Goal: Obtain resource: Obtain resource

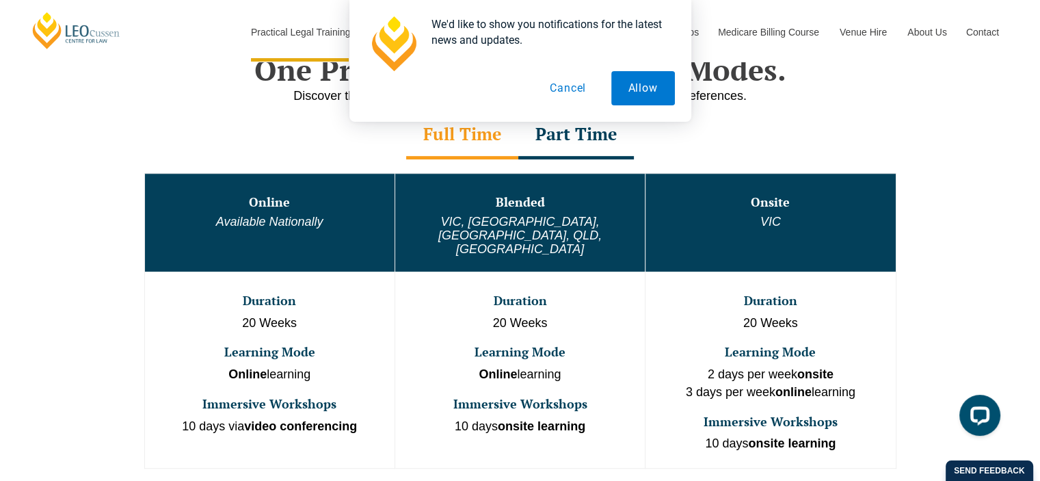
click at [56, 222] on div "One Program. Three Learning Modes. Discover the flexibility of three distinct P…" at bounding box center [520, 307] width 1040 height 591
click at [506, 367] on strong "Online" at bounding box center [498, 374] width 38 height 14
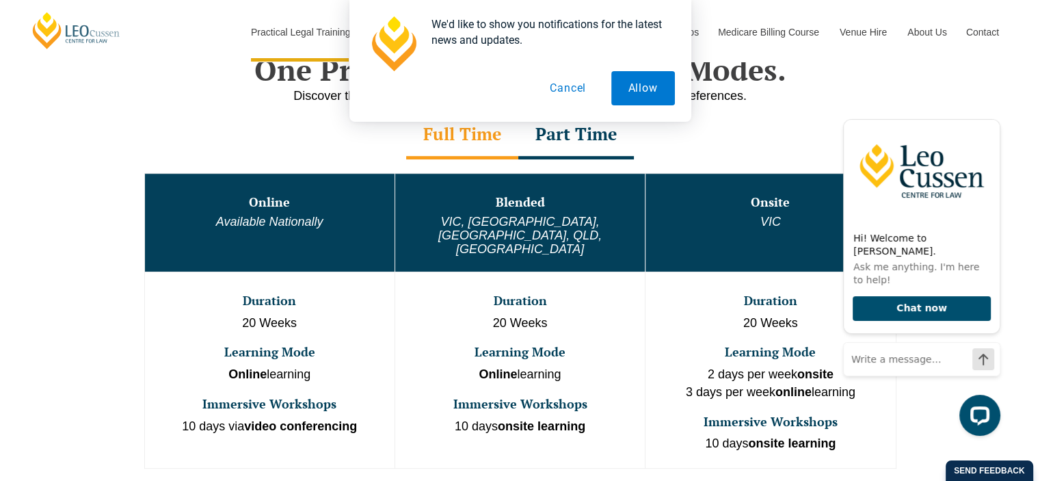
click at [1002, 116] on div "We'd like to show you notifications for the latest news and updates. Allow Canc…" at bounding box center [520, 61] width 1040 height 122
click at [986, 116] on icon "Hide greeting" at bounding box center [992, 108] width 16 height 16
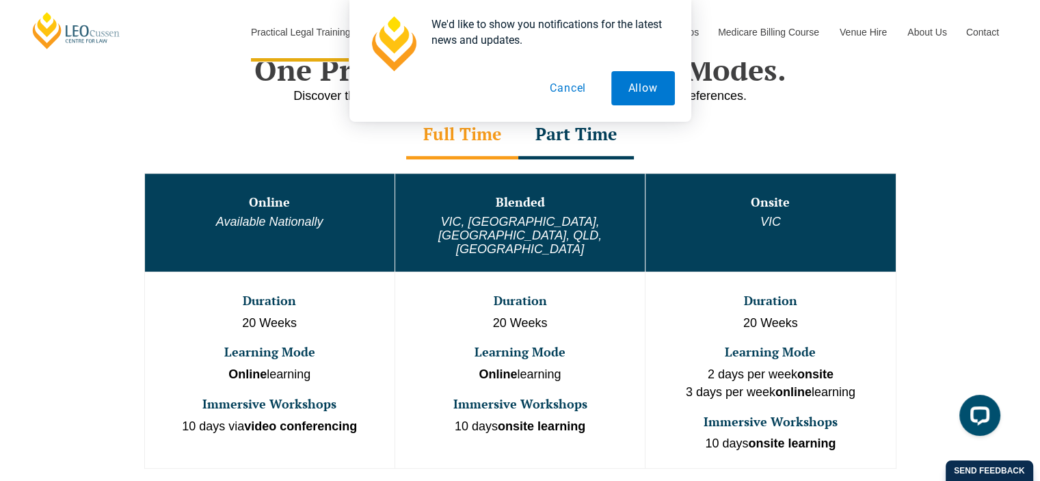
click at [774, 228] on em "VIC" at bounding box center [771, 222] width 21 height 14
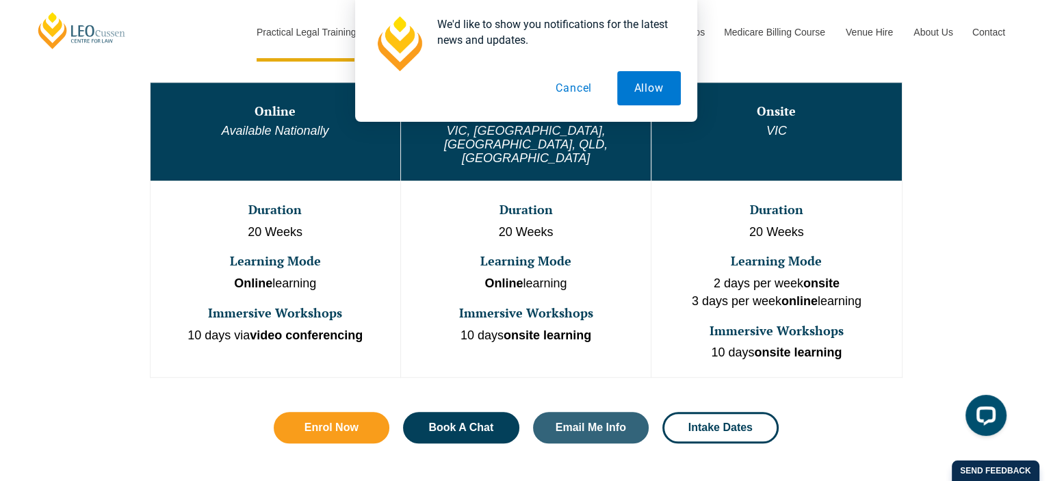
scroll to position [889, 0]
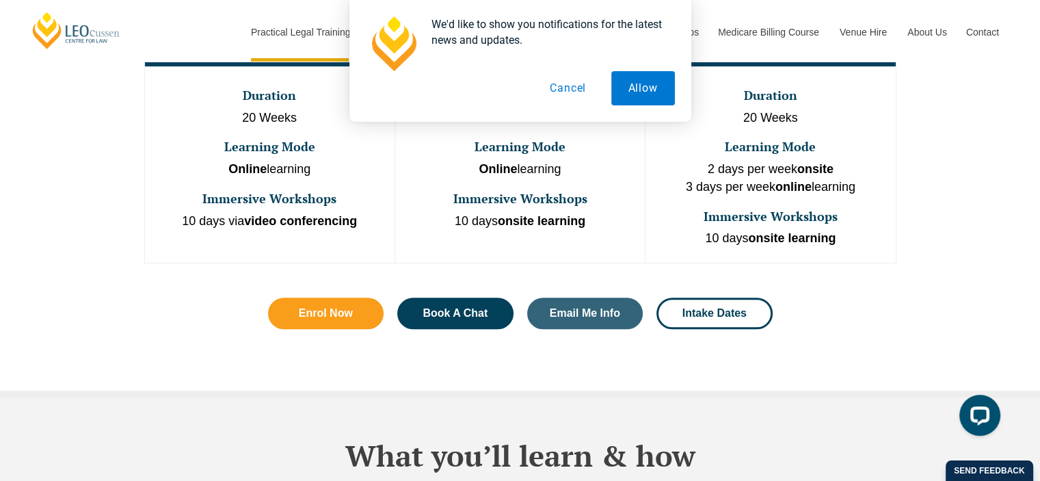
click at [770, 231] on strong "onsite learning" at bounding box center [792, 238] width 88 height 14
click at [772, 161] on p "2 days per week onsite 3 days per week online learning" at bounding box center [770, 178] width 247 height 35
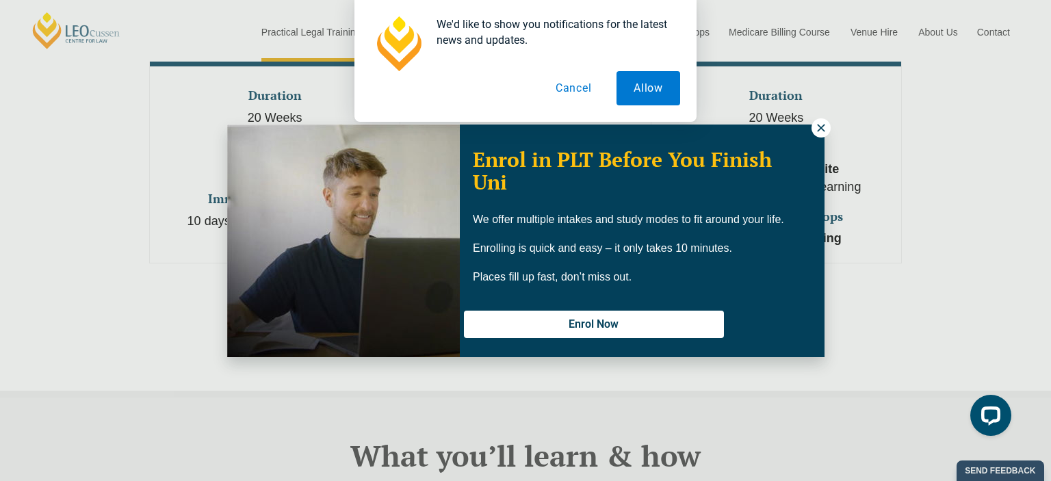
click at [824, 122] on icon at bounding box center [821, 128] width 12 height 12
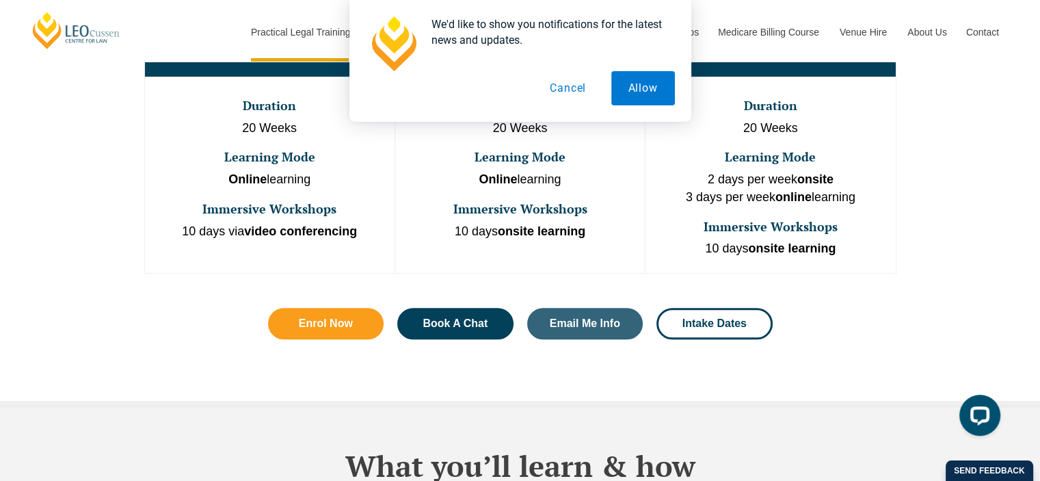
scroll to position [911, 0]
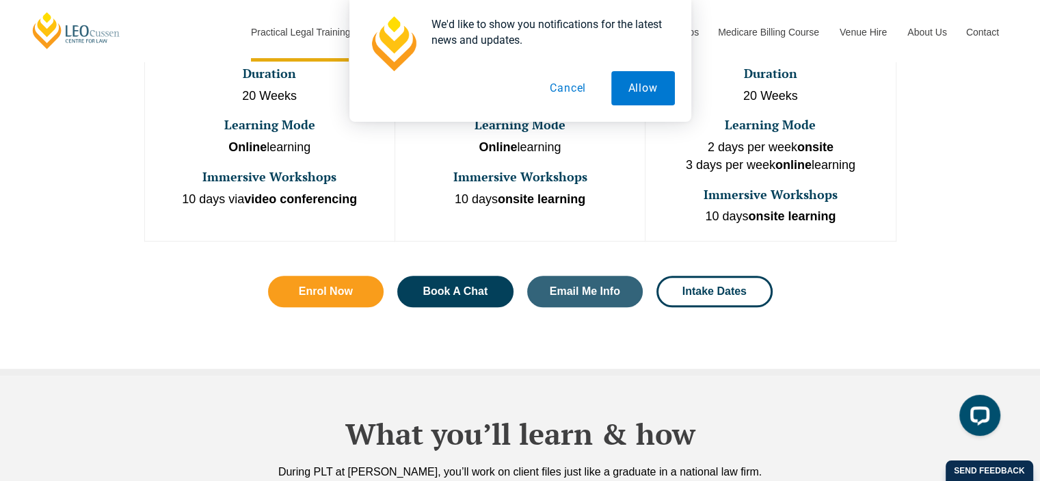
click at [562, 94] on button "Cancel" at bounding box center [568, 88] width 70 height 34
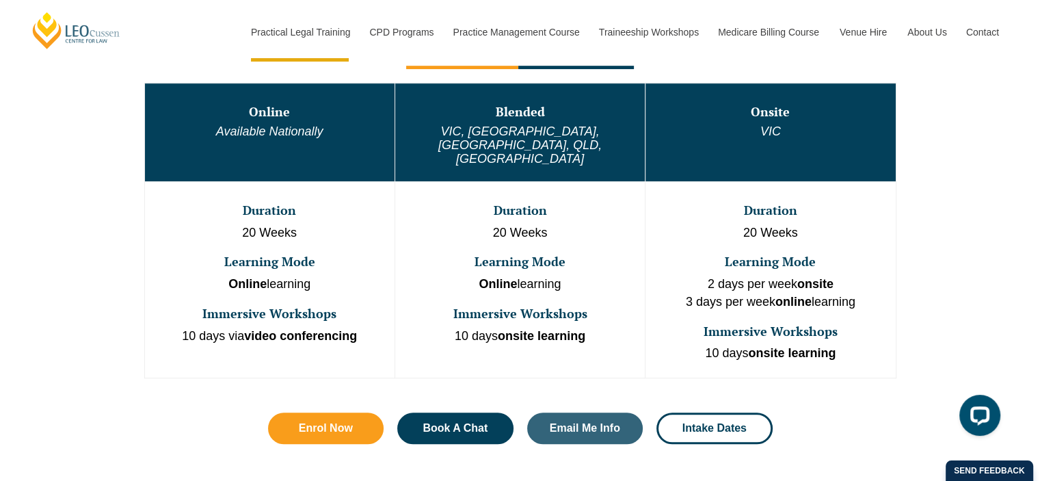
scroll to position [980, 0]
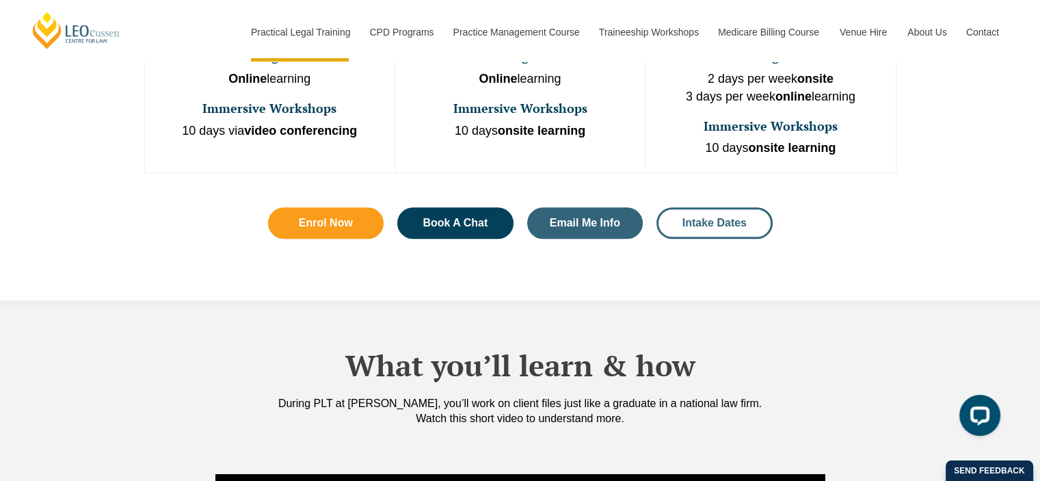
click at [711, 207] on link "Intake Dates" at bounding box center [715, 222] width 116 height 31
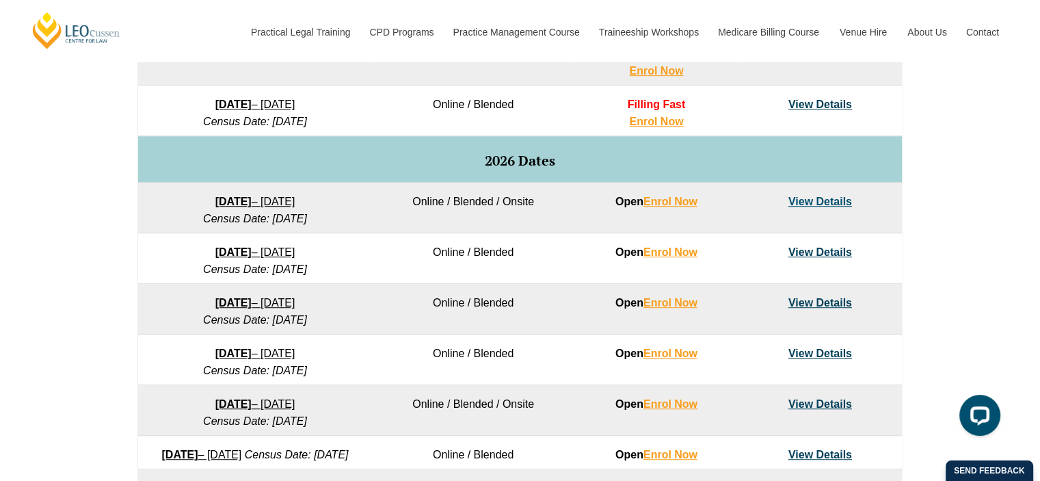
scroll to position [821, 0]
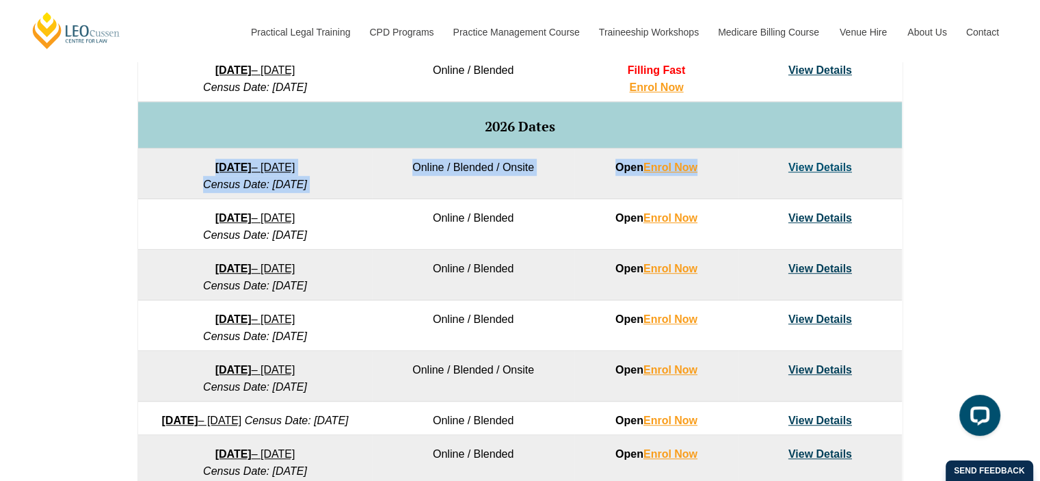
drag, startPoint x: 169, startPoint y: 166, endPoint x: 748, endPoint y: 163, distance: 578.7
click at [748, 163] on tr "27 January 2026 – 12 June 2026 Census Date: 23 February 2026 Online / Blended /…" at bounding box center [520, 173] width 764 height 51
click at [748, 163] on td "View Details" at bounding box center [820, 173] width 163 height 51
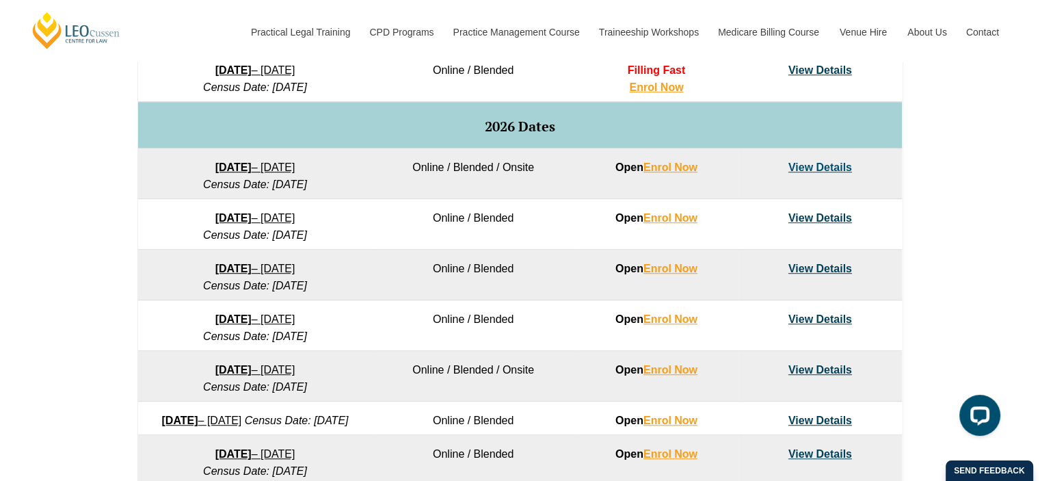
click at [818, 166] on link "View Details" at bounding box center [821, 167] width 64 height 12
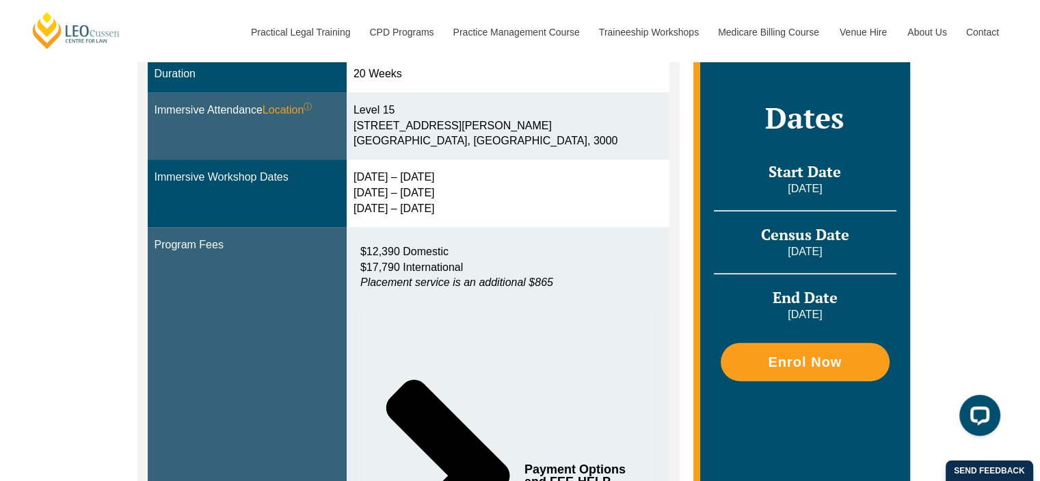
scroll to position [479, 0]
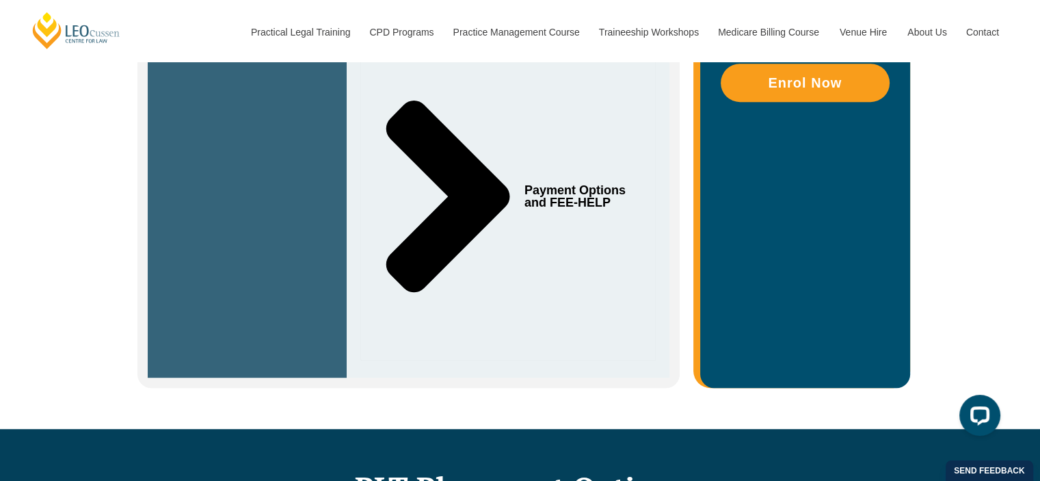
click at [458, 180] on icon "Tabs. Open items with Enter or Space, close with Escape and navigate using the …" at bounding box center [449, 197] width 124 height 192
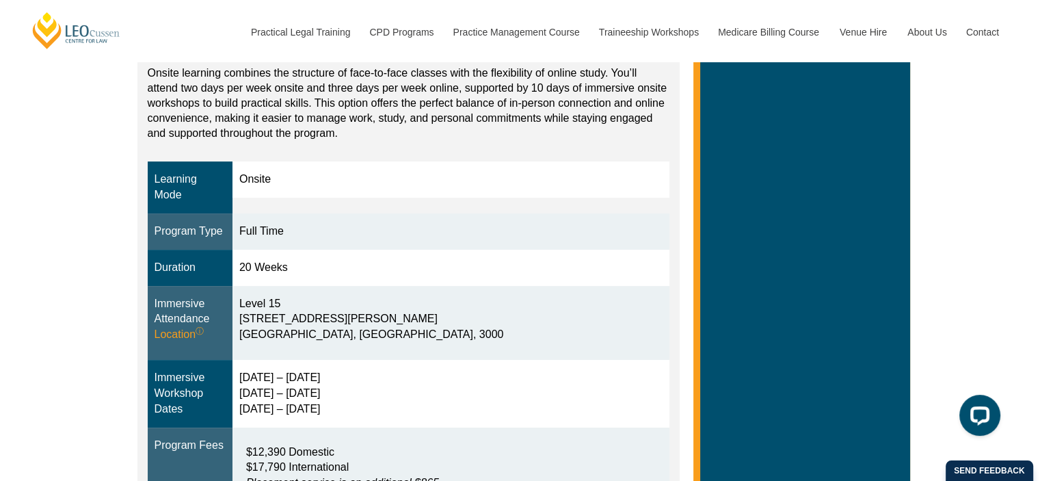
scroll to position [0, 0]
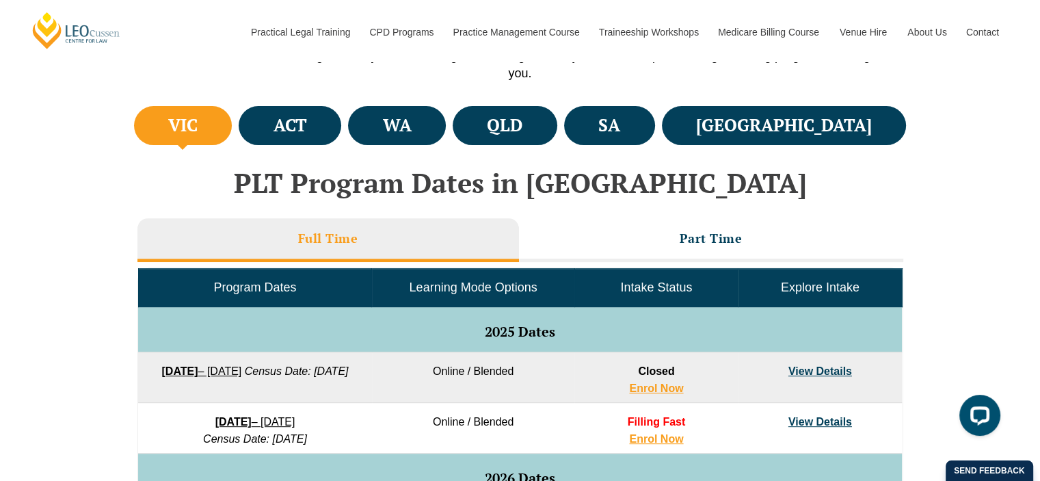
scroll to position [479, 0]
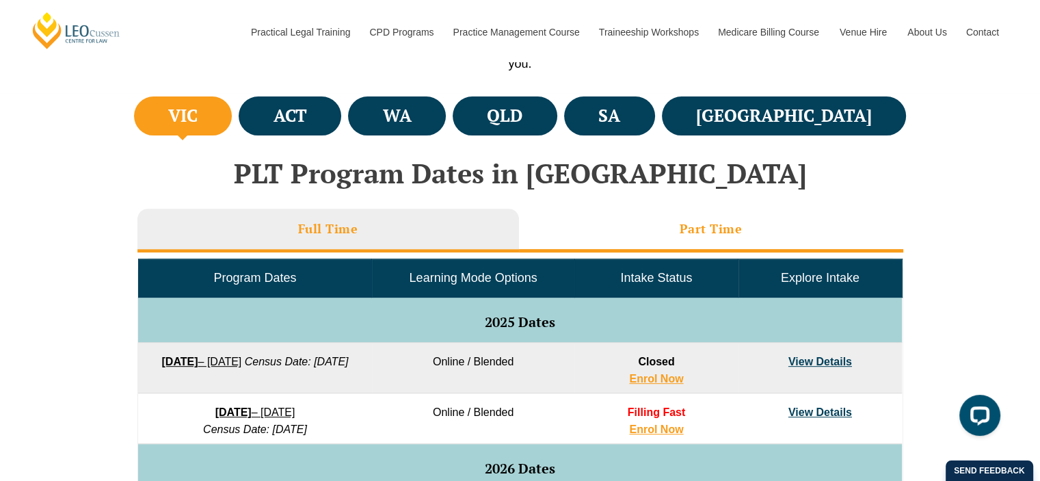
click at [685, 224] on h3 "Part Time" at bounding box center [711, 229] width 63 height 16
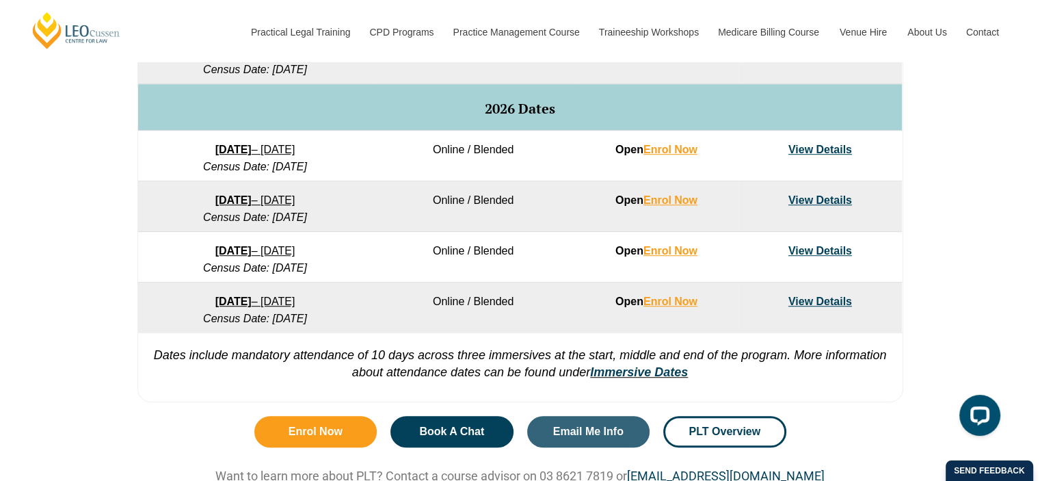
scroll to position [821, 0]
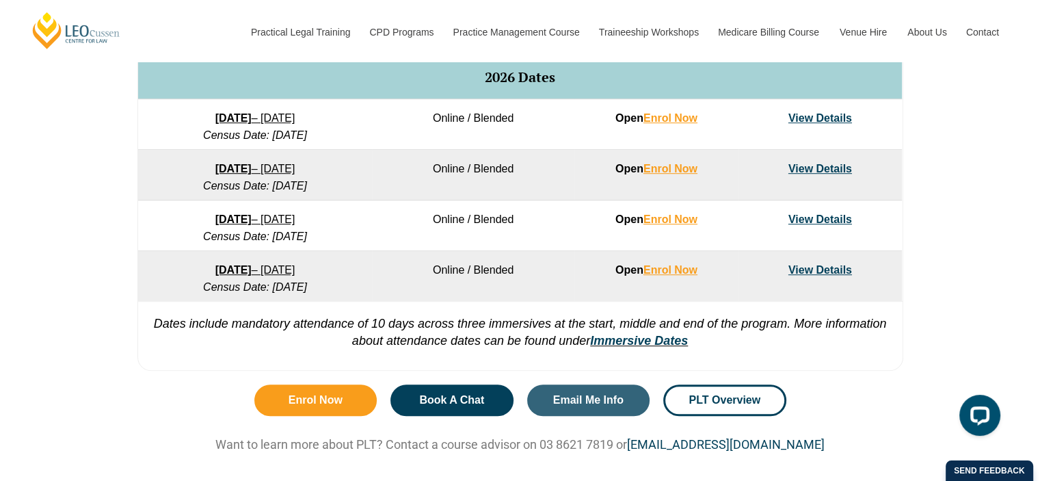
click at [235, 114] on strong "27 January 2026" at bounding box center [233, 118] width 36 height 12
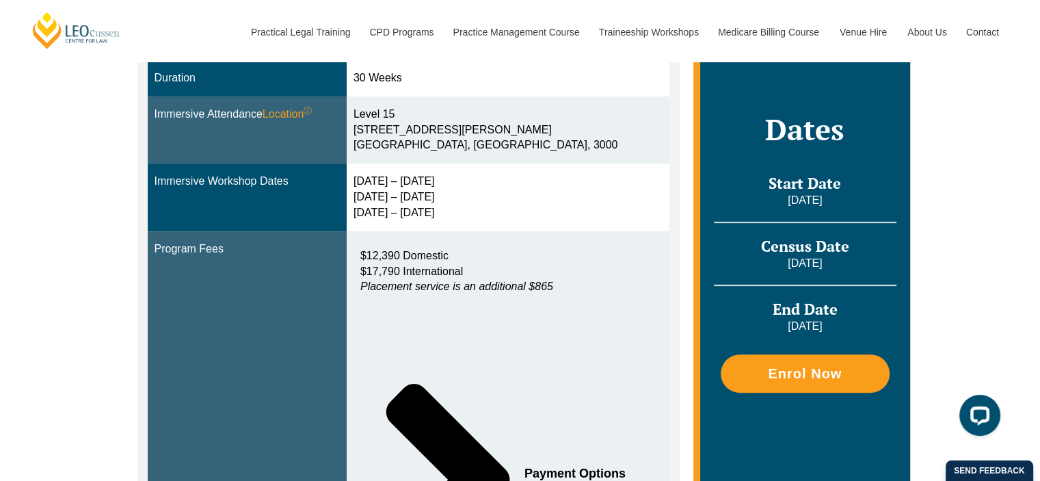
scroll to position [479, 0]
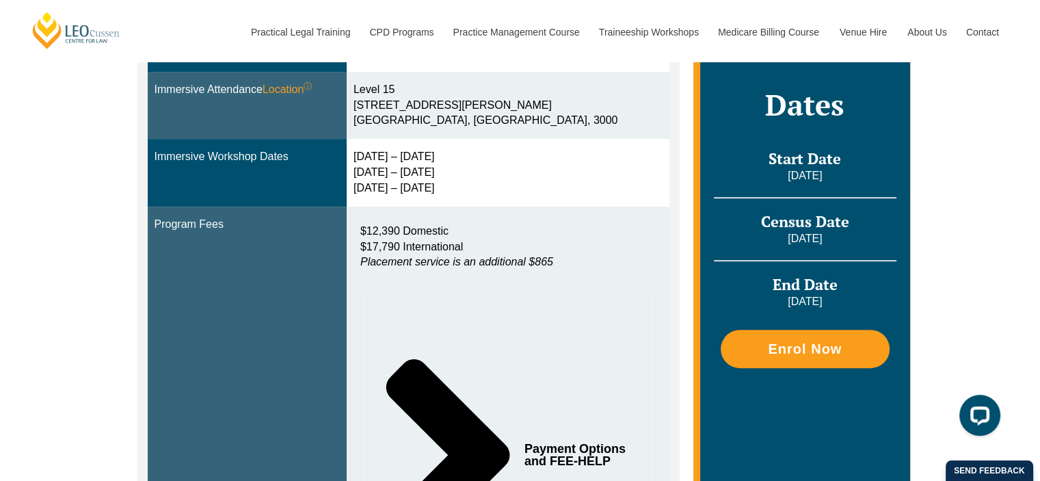
click at [391, 265] on em "Placement service is an additional $865" at bounding box center [457, 262] width 193 height 12
click at [387, 258] on em "Placement service is an additional $865" at bounding box center [457, 262] width 193 height 12
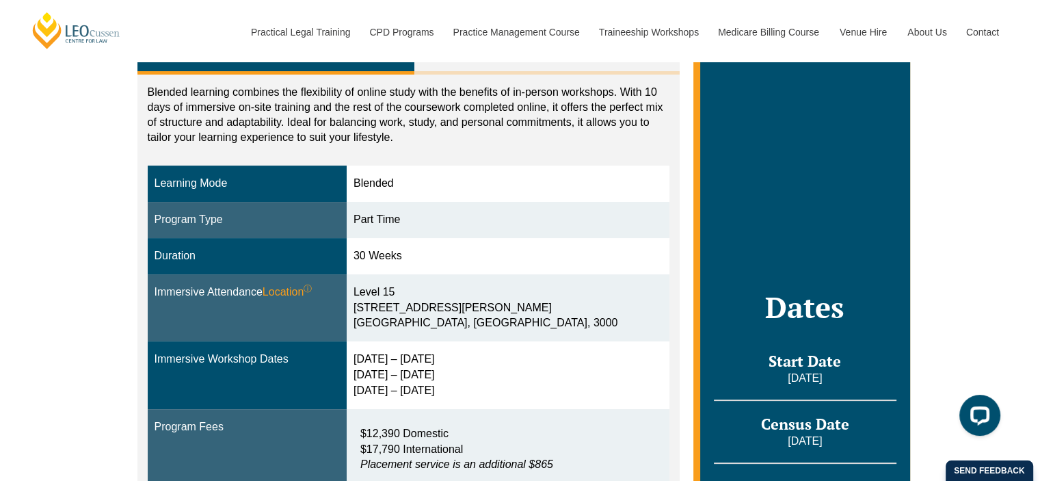
scroll to position [274, 0]
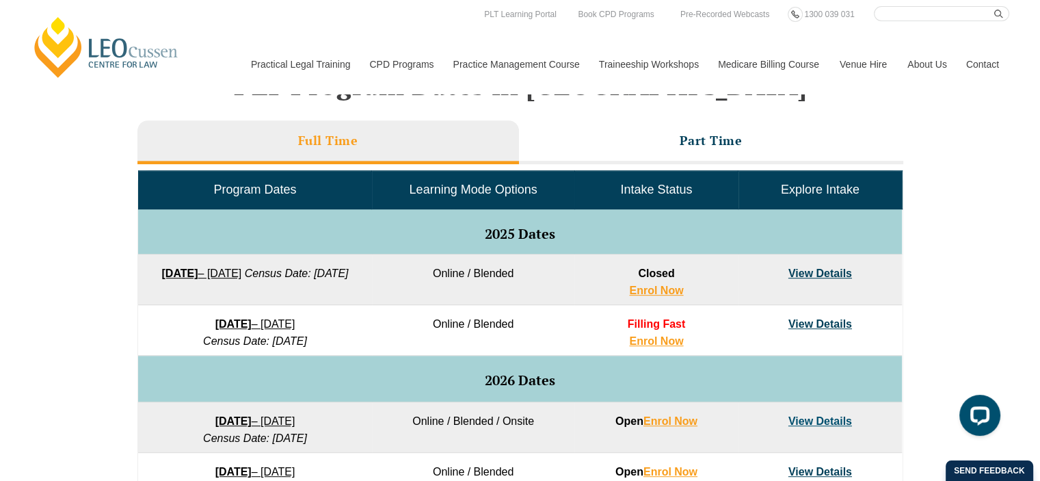
scroll to position [547, 0]
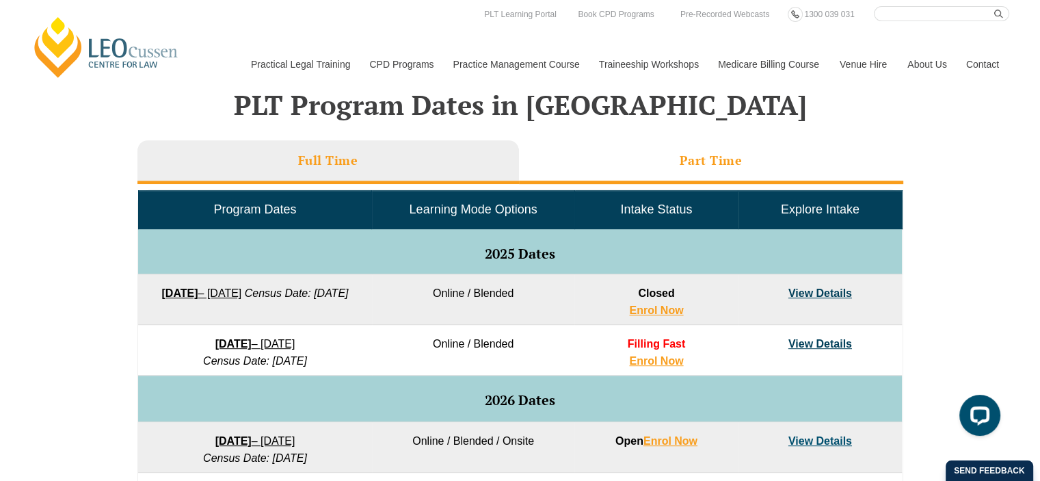
click at [665, 156] on li "Part Time" at bounding box center [711, 162] width 384 height 44
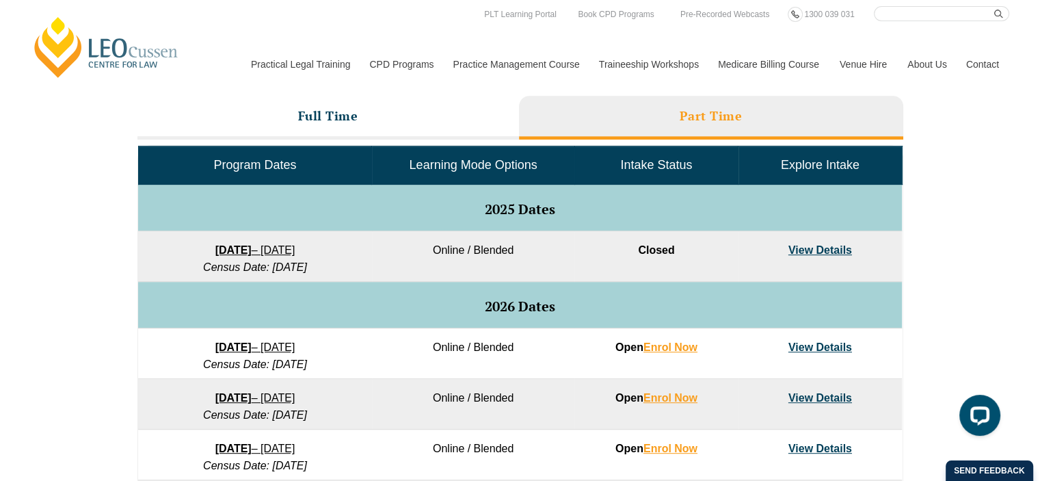
scroll to position [616, 0]
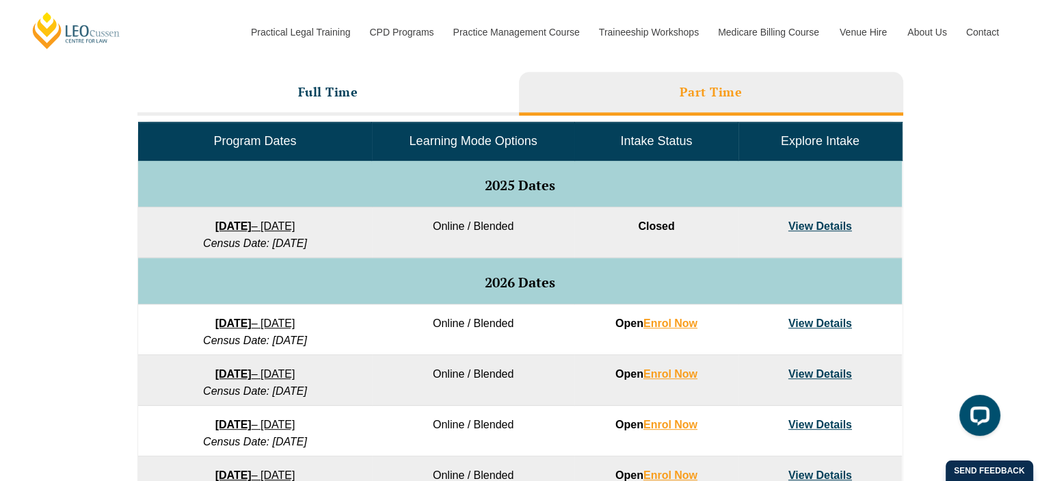
click at [771, 312] on td "View Details" at bounding box center [820, 329] width 163 height 51
click at [843, 322] on link "View Details" at bounding box center [821, 323] width 64 height 12
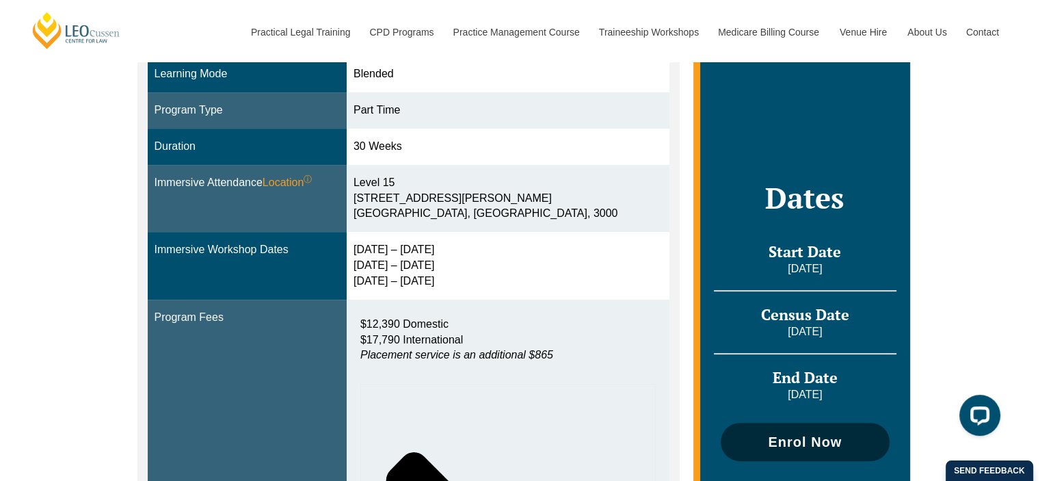
scroll to position [205, 0]
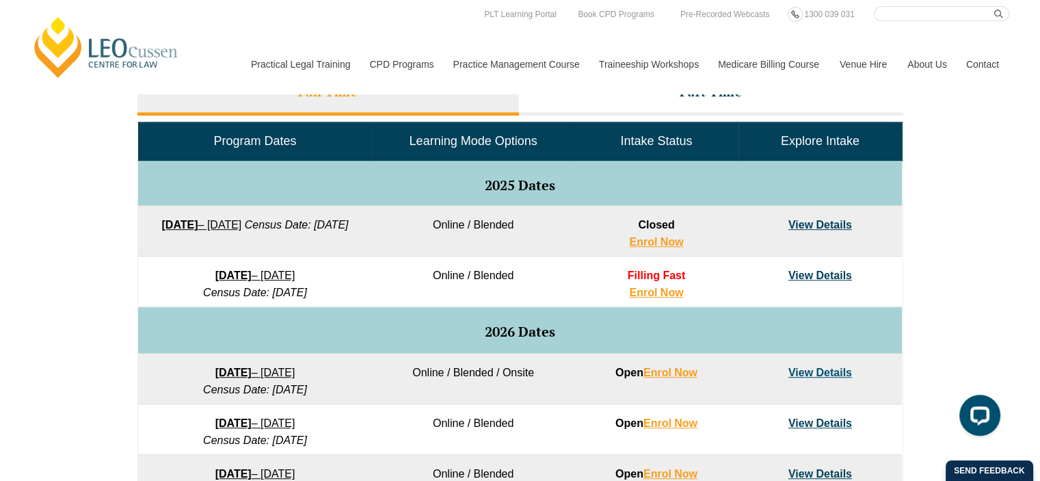
click at [824, 369] on link "View Details" at bounding box center [821, 373] width 64 height 12
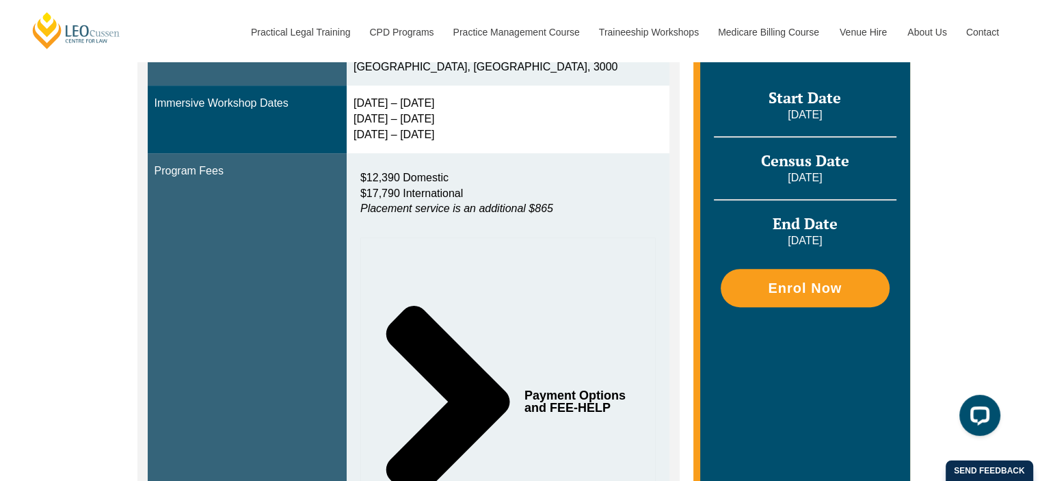
scroll to position [684, 0]
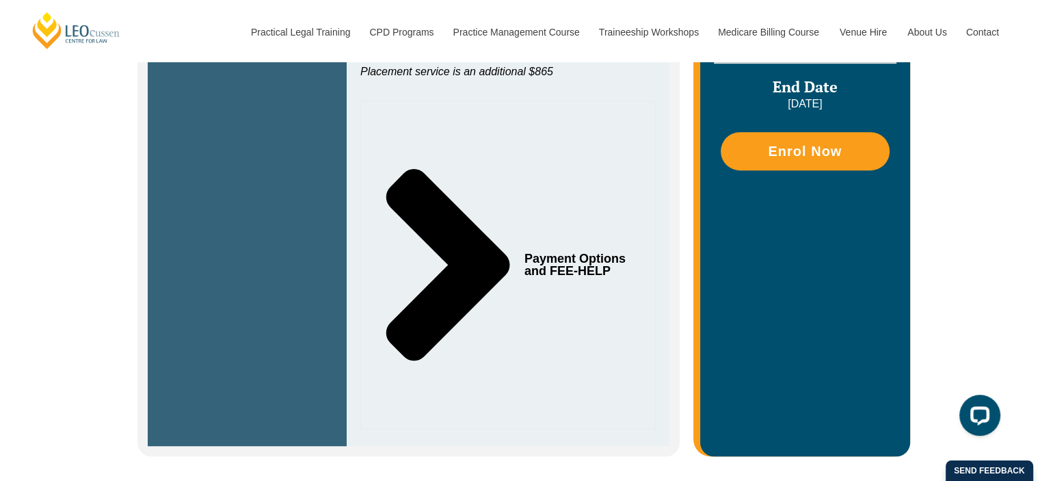
click at [438, 290] on icon "Tabs. Open items with Enter or Space, close with Escape and navigate using the …" at bounding box center [449, 265] width 124 height 192
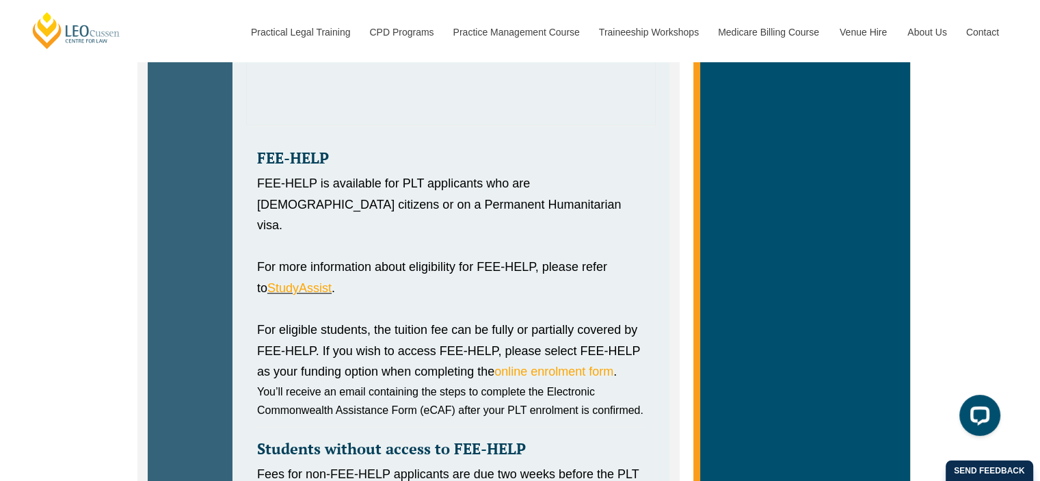
scroll to position [1185, 0]
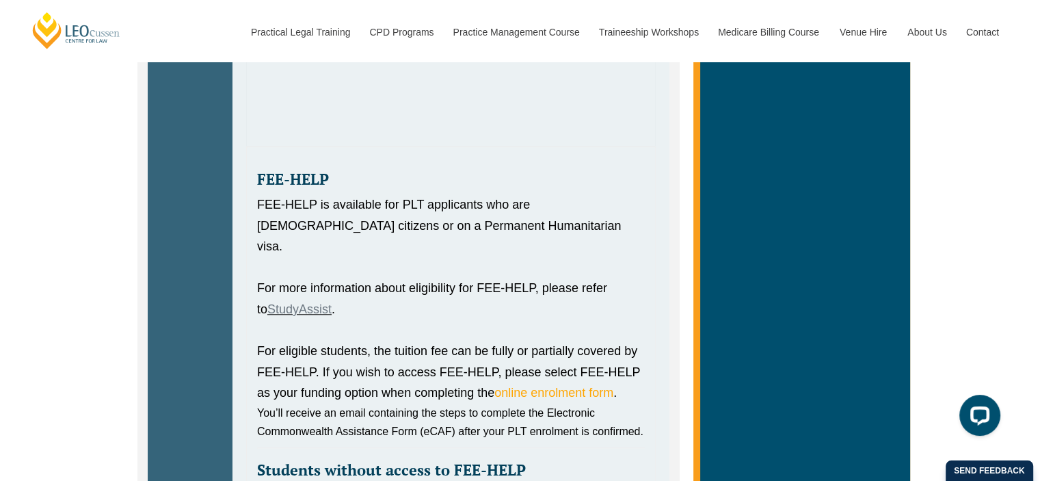
click at [302, 302] on link "StudyAssist" at bounding box center [299, 309] width 64 height 14
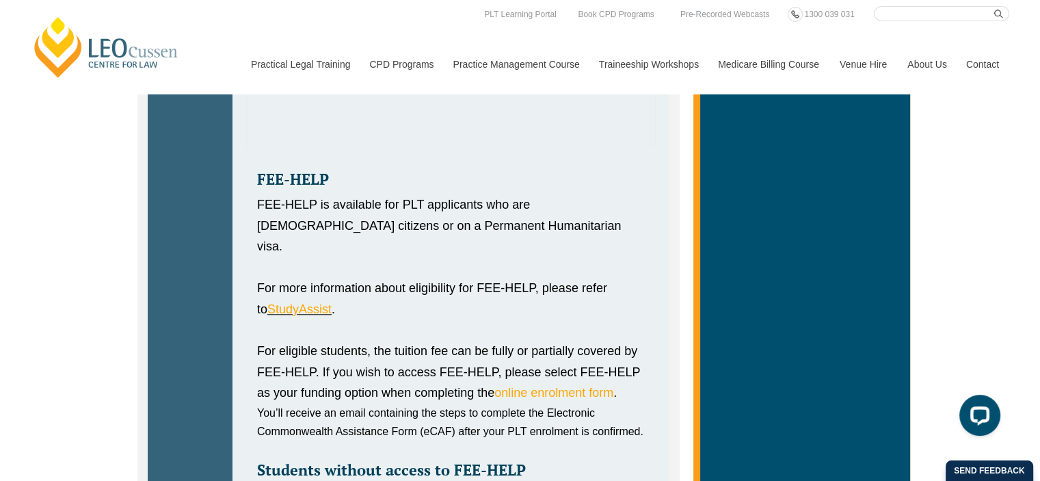
click at [472, 341] on div "For eligible students, the tuition fee can be fully or partially covered by FEE…" at bounding box center [451, 372] width 388 height 63
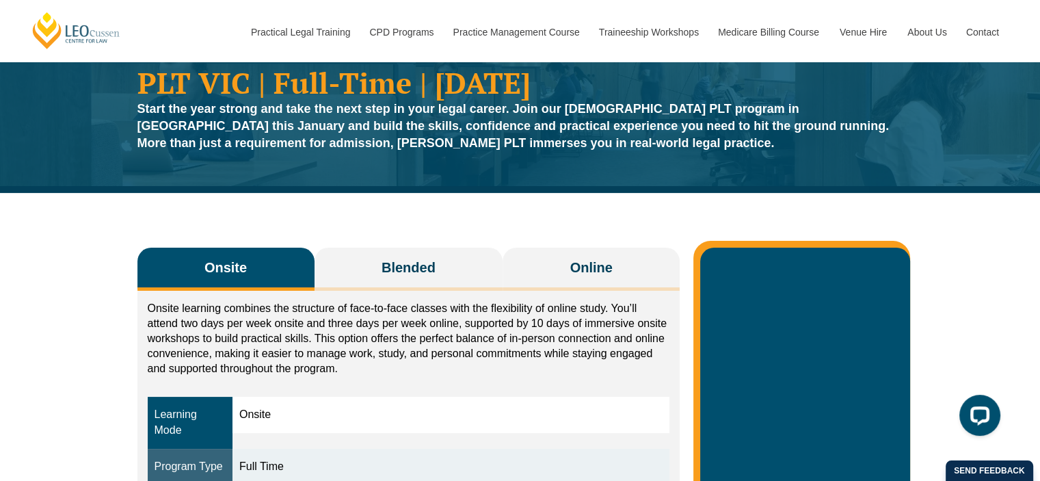
scroll to position [0, 0]
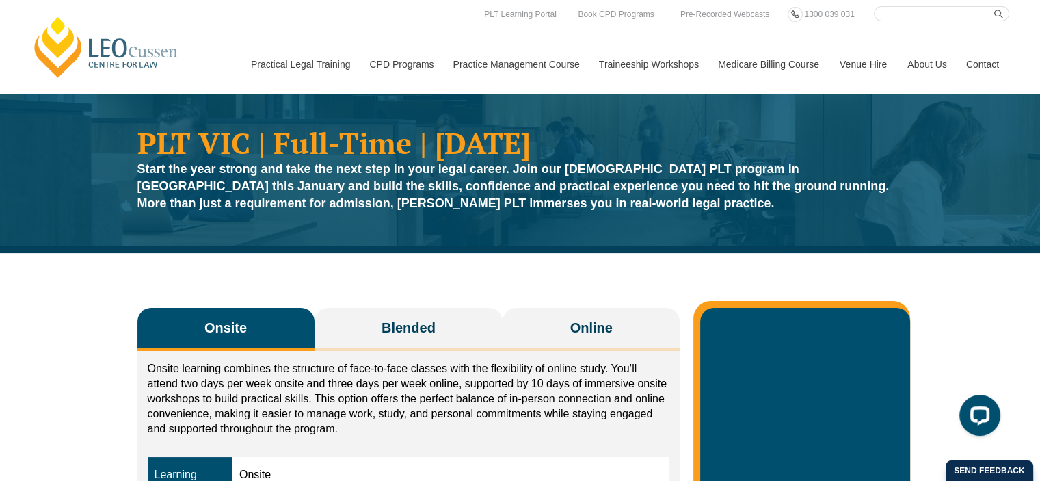
click at [770, 56] on link "Medicare Billing Course" at bounding box center [769, 64] width 122 height 59
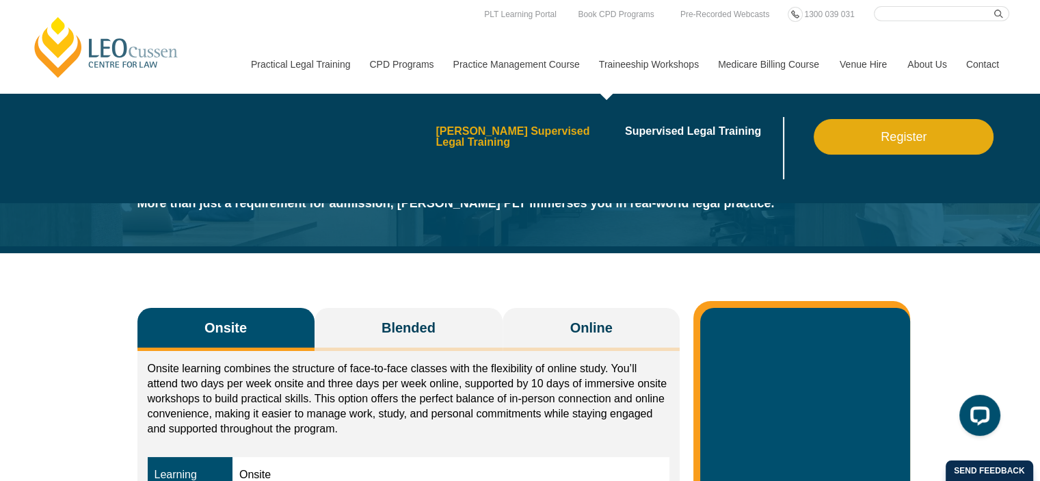
click at [563, 136] on link "[PERSON_NAME] Supervised Legal Training" at bounding box center [526, 137] width 180 height 22
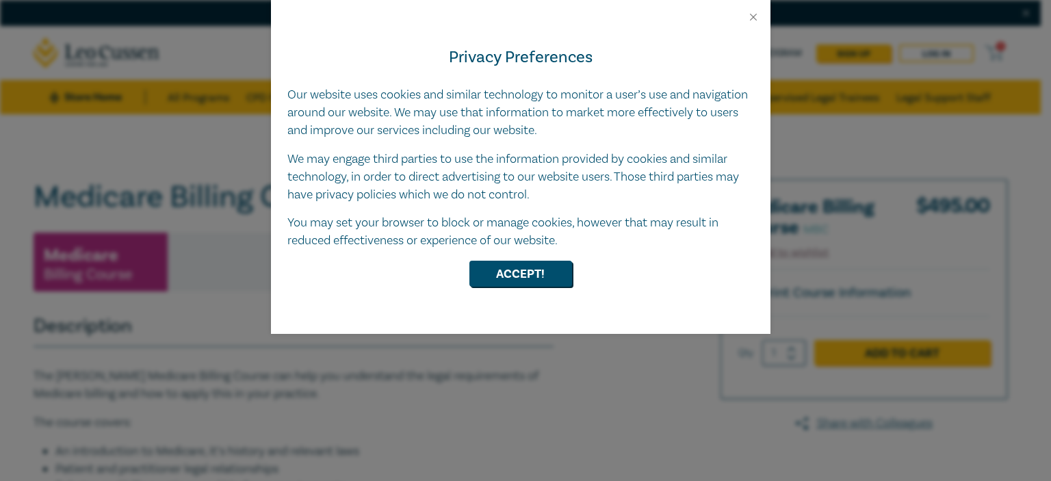
click at [561, 287] on div "Privacy Preferences Our website uses cookies and similar technology to monitor …" at bounding box center [520, 178] width 499 height 311
click at [531, 278] on button "Accept!" at bounding box center [520, 274] width 103 height 26
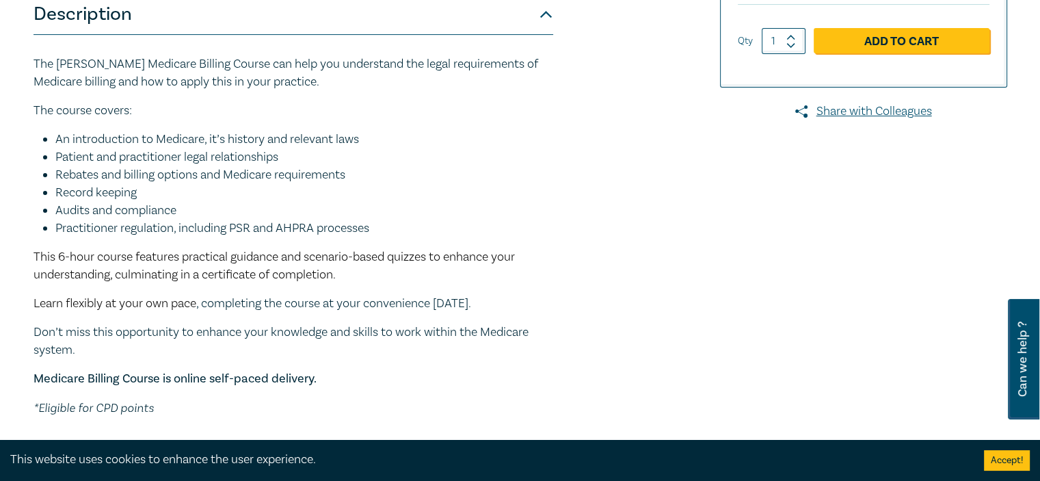
scroll to position [342, 0]
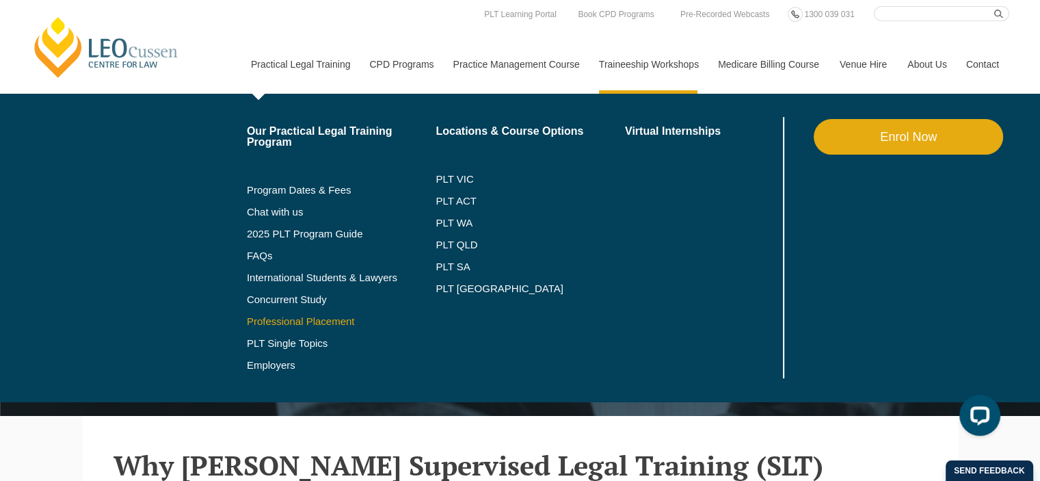
click at [290, 319] on link "Professional Placement" at bounding box center [341, 321] width 189 height 11
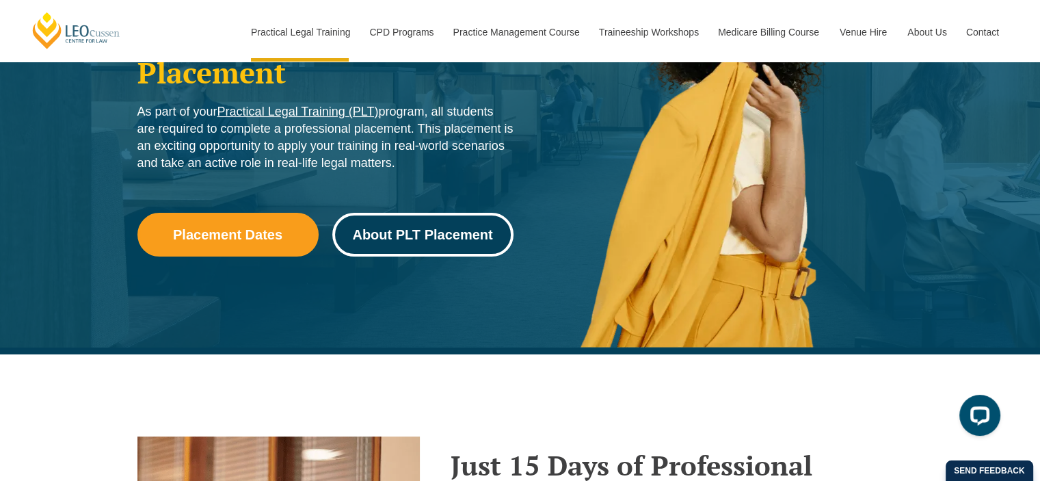
click at [443, 248] on link "About PLT Placement" at bounding box center [422, 235] width 181 height 44
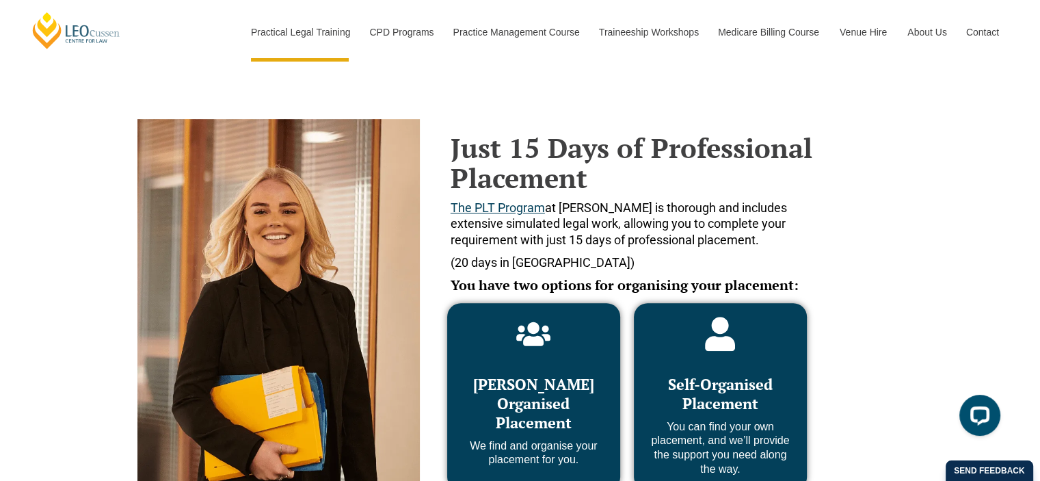
scroll to position [559, 0]
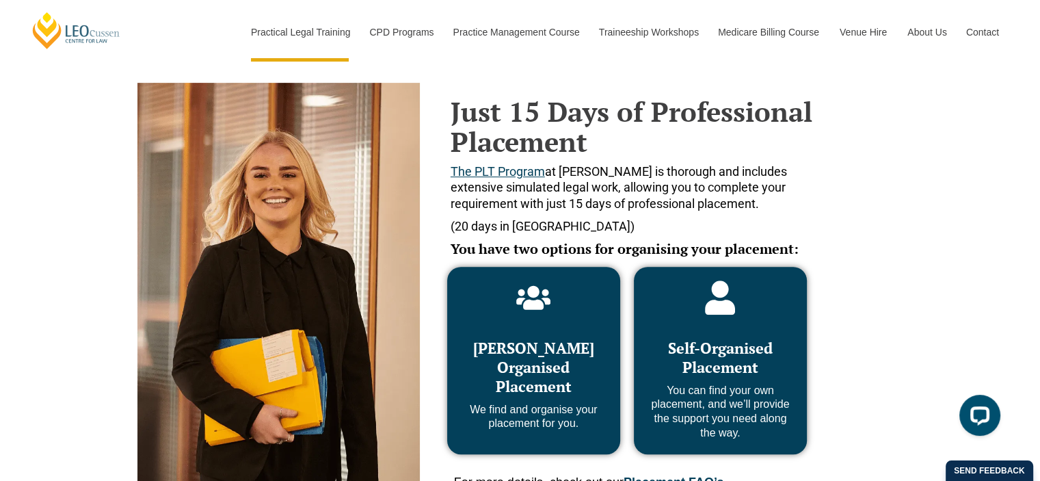
click at [499, 323] on div "Leo Cussen Organised Placement We find and organise your placement for you." at bounding box center [534, 355] width 146 height 151
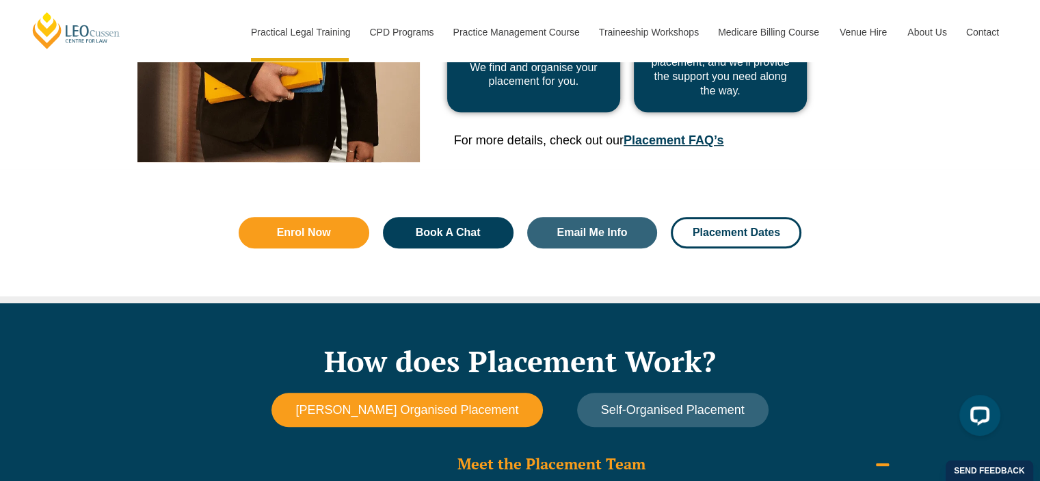
scroll to position [833, 0]
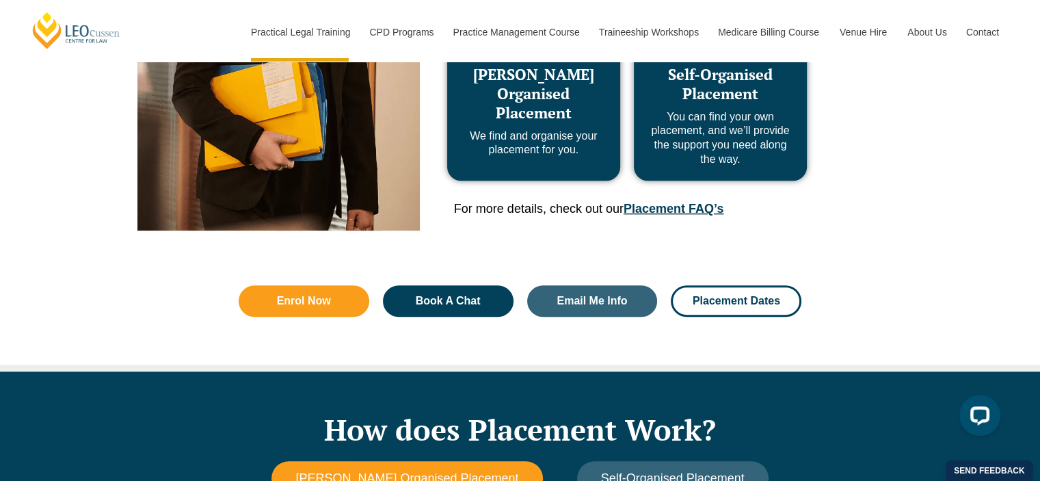
click at [677, 215] on p "For more details, check out our Placement FAQ’s" at bounding box center [634, 209] width 360 height 16
click at [644, 204] on link "Placement FAQ’s" at bounding box center [674, 209] width 100 height 14
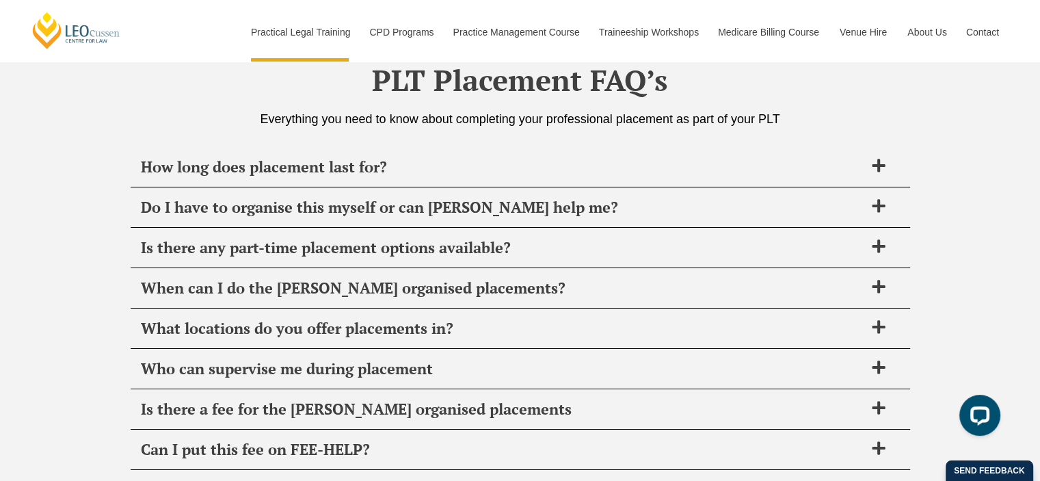
scroll to position [4826, 0]
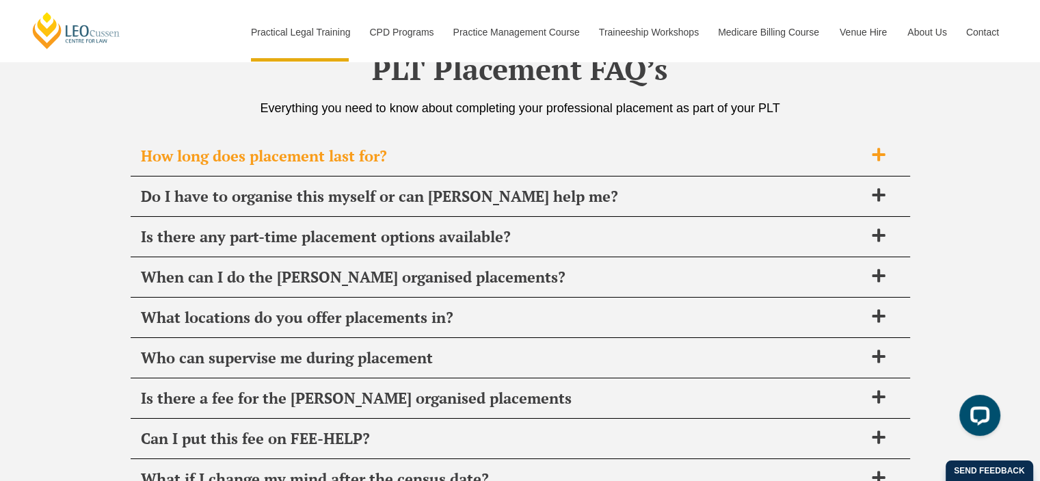
click at [621, 146] on span "How long does placement last for?" at bounding box center [503, 155] width 724 height 19
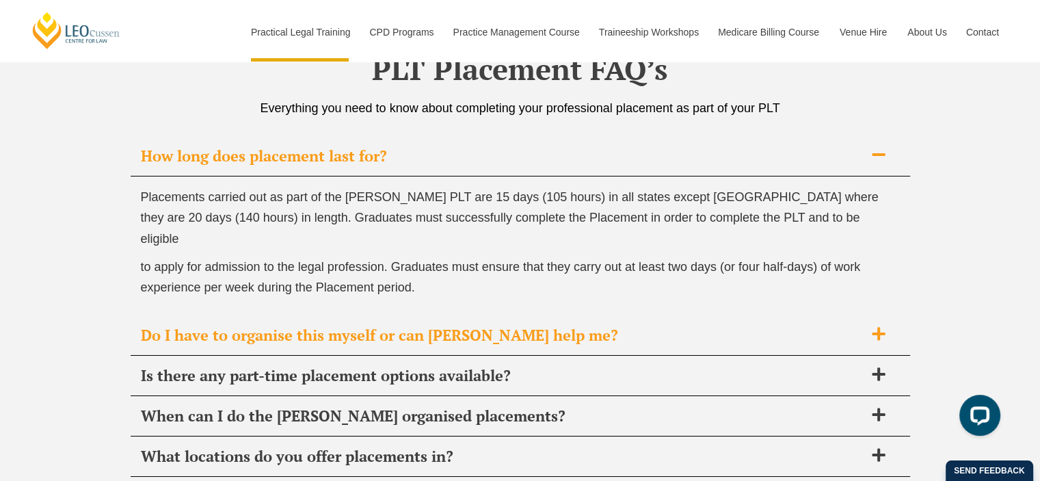
click at [474, 326] on span "Do I have to organise this myself or can Leo Cussen help me?" at bounding box center [503, 335] width 724 height 19
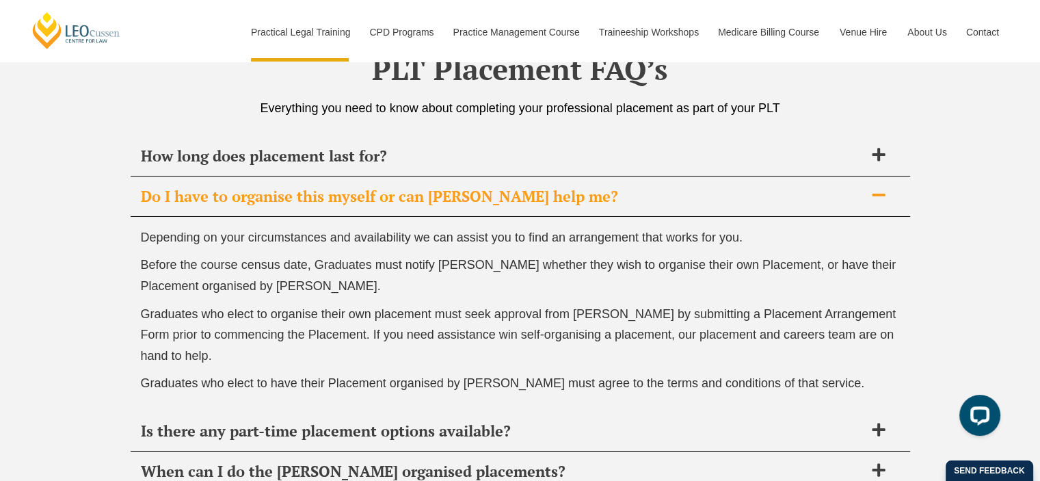
click at [366, 231] on span "Depending on your circumstances and availability we can assist you to find an a…" at bounding box center [442, 238] width 602 height 14
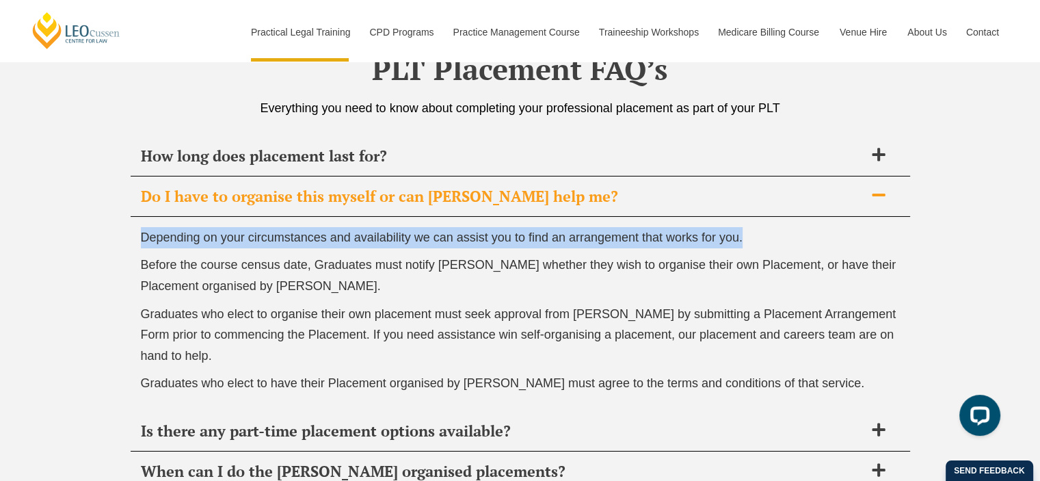
click at [366, 231] on span "Depending on your circumstances and availability we can assist you to find an a…" at bounding box center [442, 238] width 602 height 14
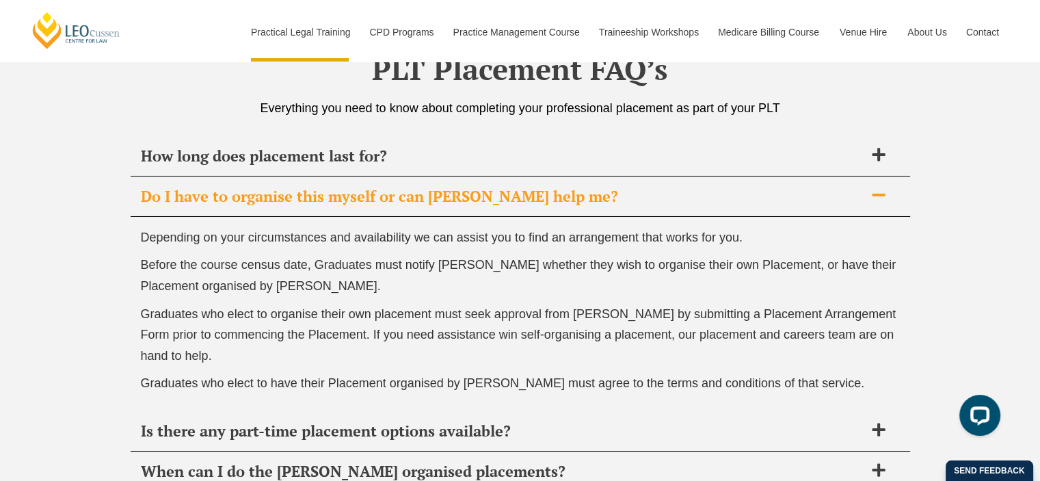
click at [356, 267] on p "Before the course census date, Graduates must notify Leo Cussen whether they wi…" at bounding box center [520, 275] width 759 height 42
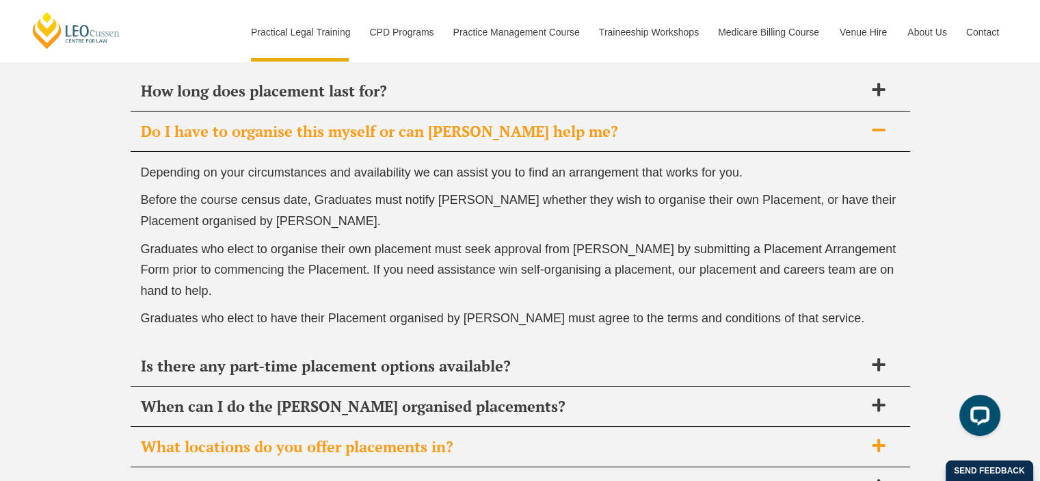
scroll to position [4963, 0]
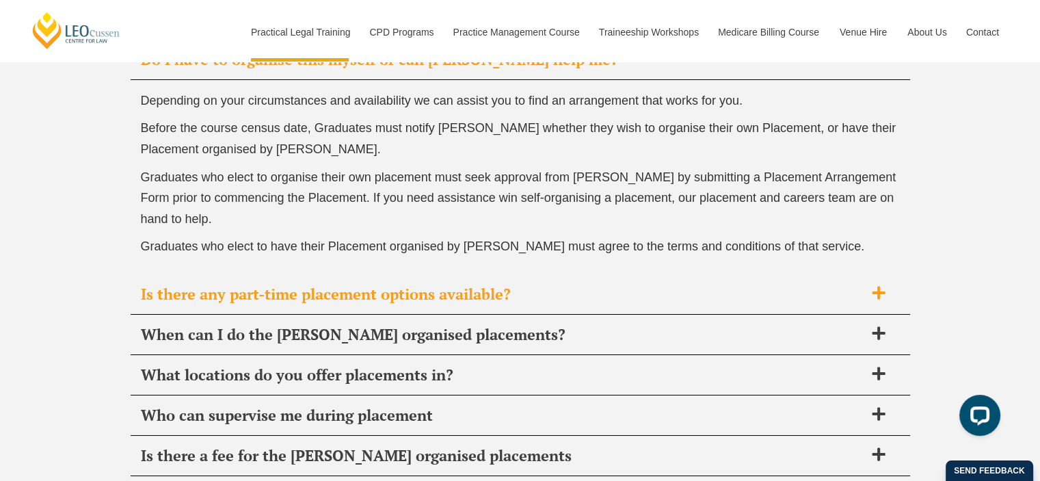
click at [306, 285] on span "Is there any part-time placement options available?" at bounding box center [503, 294] width 724 height 19
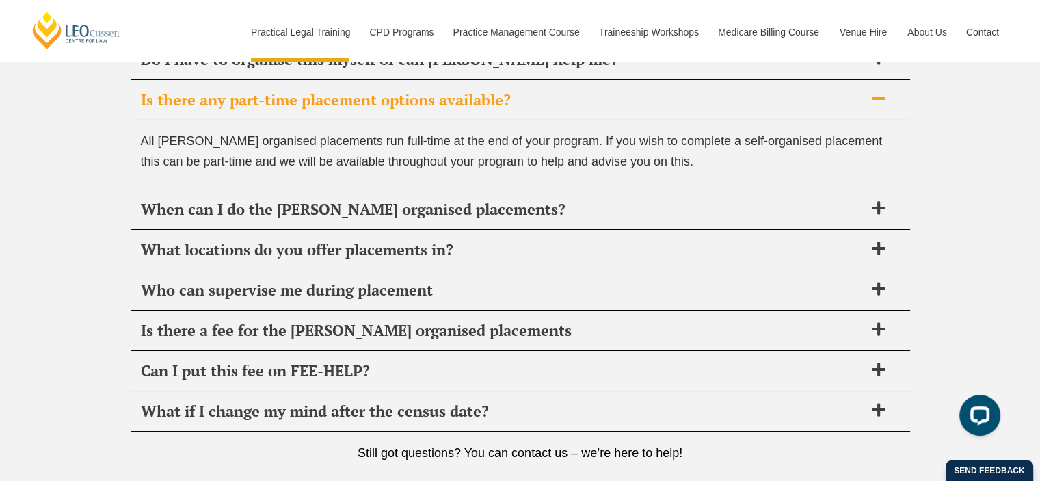
click at [732, 150] on p "All Leo Cussen organised placements run full-time at the end of your program. I…" at bounding box center [520, 152] width 759 height 42
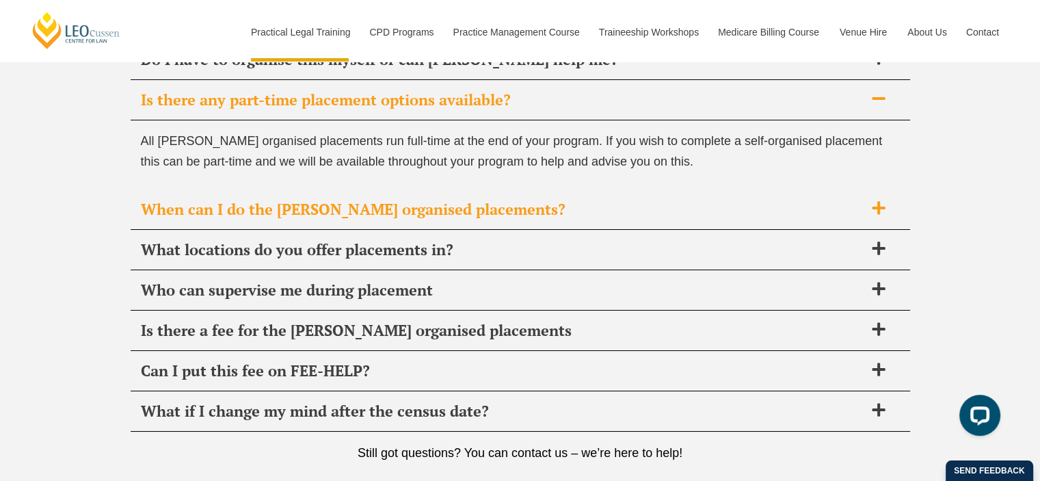
click at [785, 213] on div "When can I do the Leo Cussen organised placements?" at bounding box center [521, 209] width 780 height 40
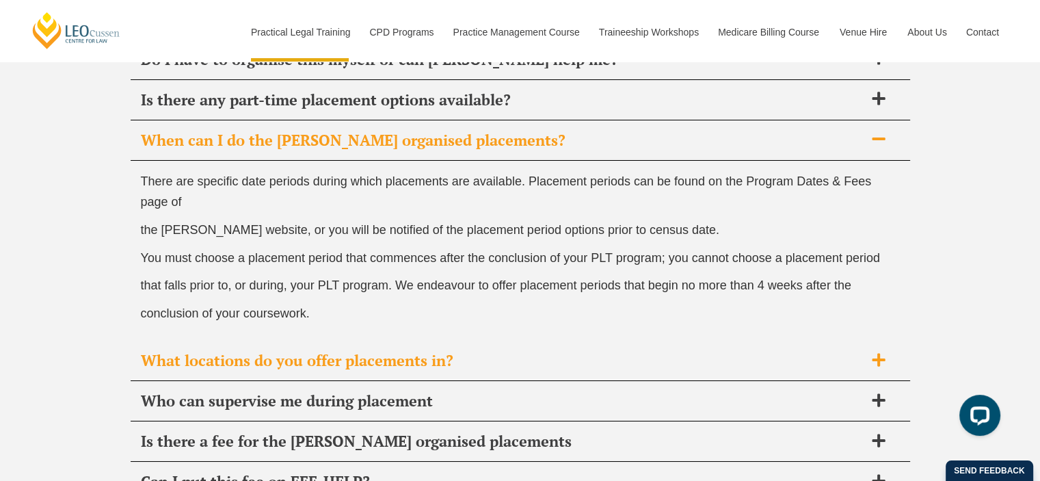
click at [386, 351] on span "What locations do you offer placements in?" at bounding box center [503, 360] width 724 height 19
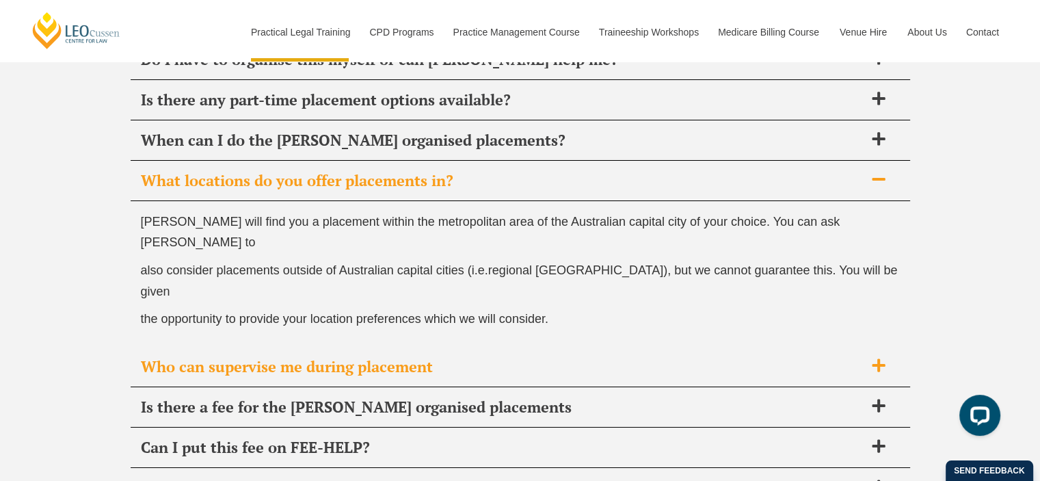
click at [664, 347] on div "Who can supervise me during placement" at bounding box center [521, 367] width 780 height 40
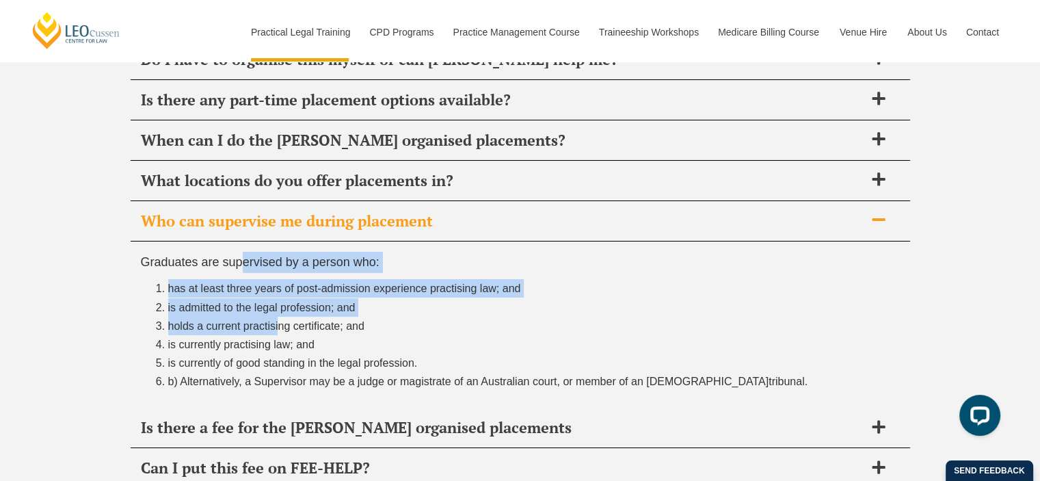
drag, startPoint x: 243, startPoint y: 254, endPoint x: 274, endPoint y: 320, distance: 72.5
click at [274, 320] on div "Graduates are supervised by a person who: has at least three years of post-admi…" at bounding box center [521, 324] width 780 height 167
click at [274, 320] on span "holds a current practising certificate; and" at bounding box center [266, 326] width 196 height 12
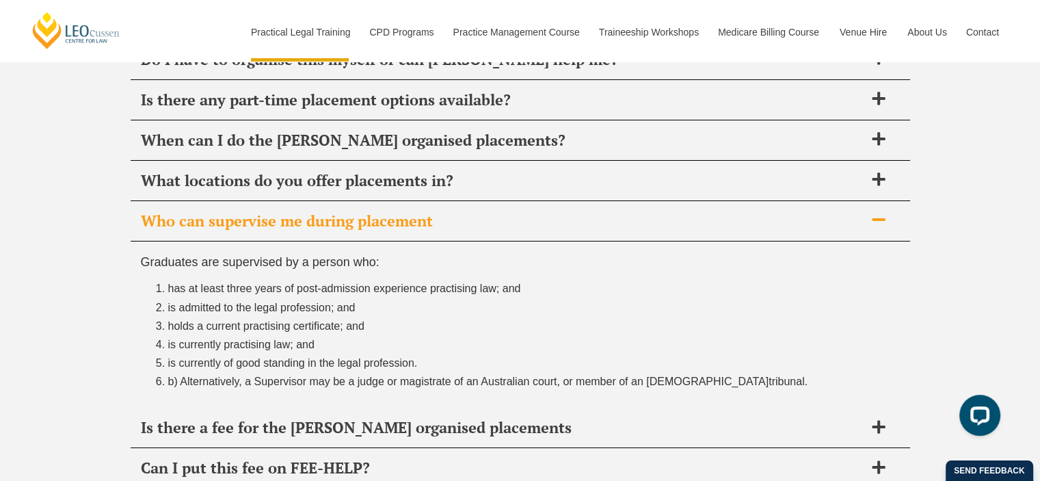
scroll to position [5168, 0]
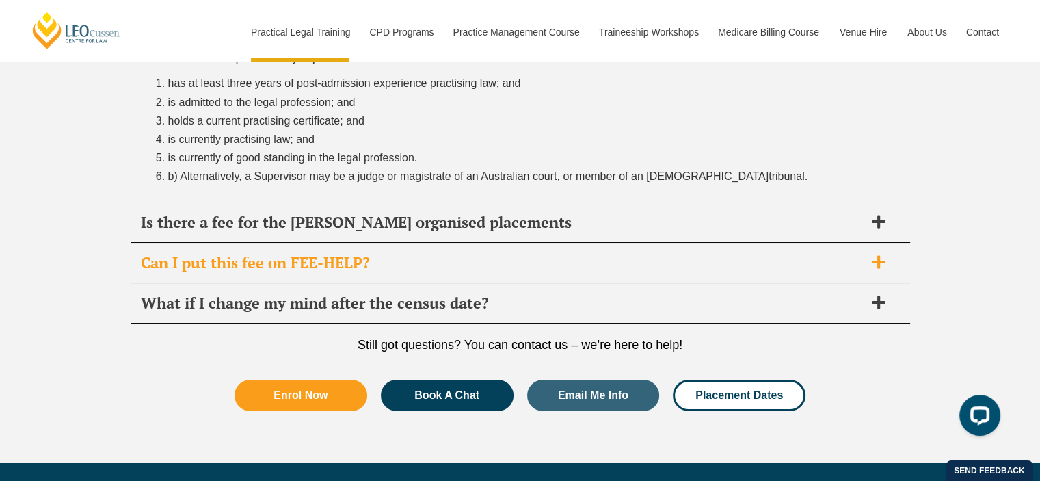
click at [287, 259] on span "Can I put this fee on FEE-HELP?" at bounding box center [503, 262] width 724 height 19
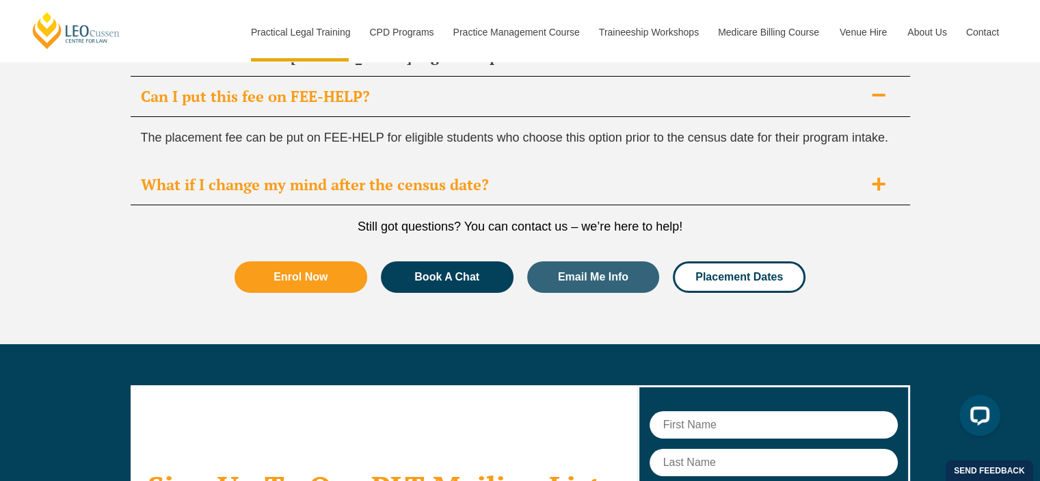
click at [305, 175] on span "What if I change my mind after the census date?" at bounding box center [503, 184] width 724 height 19
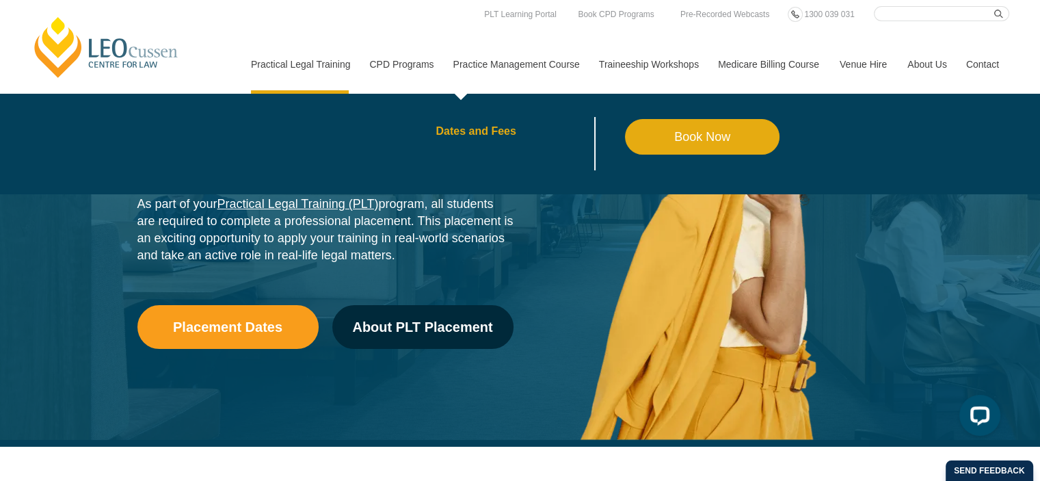
scroll to position [0, 0]
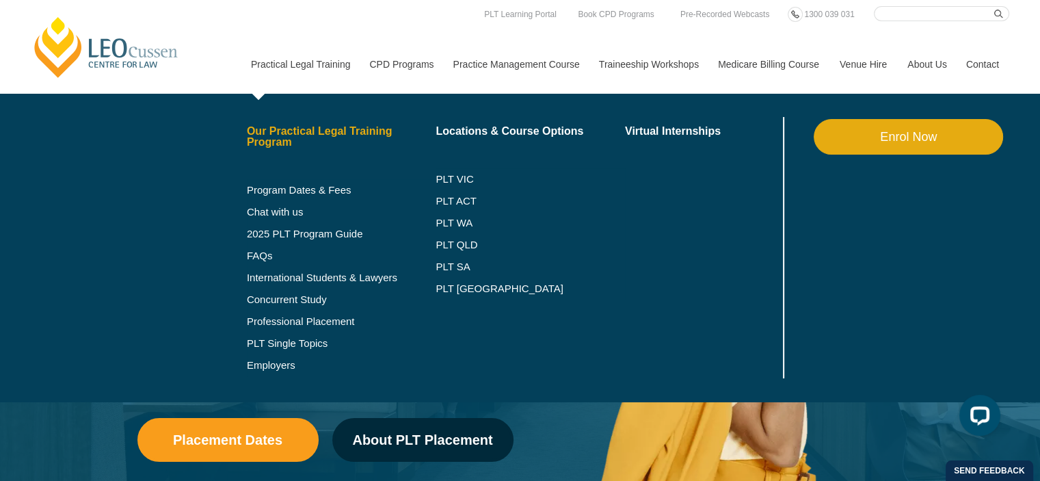
click at [287, 142] on link "Our Practical Legal Training Program" at bounding box center [341, 137] width 189 height 22
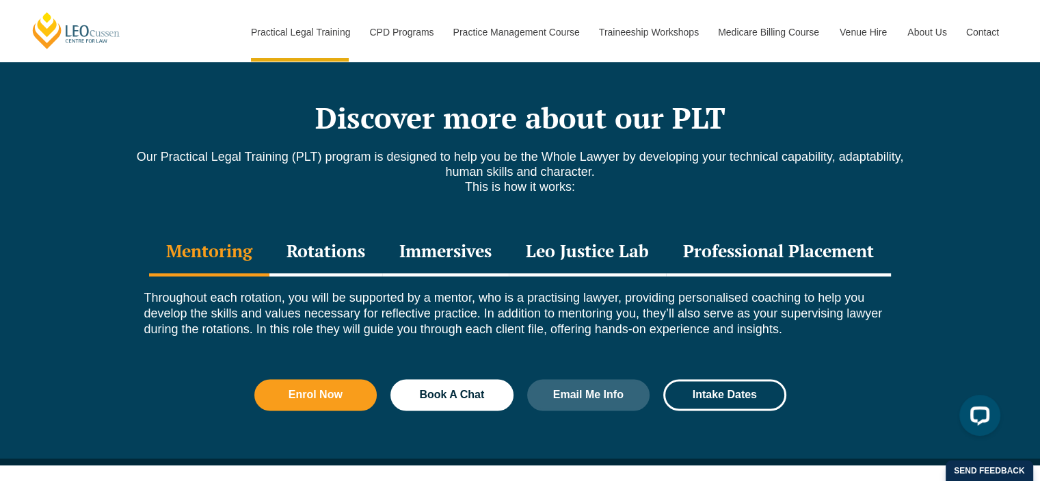
scroll to position [1847, 0]
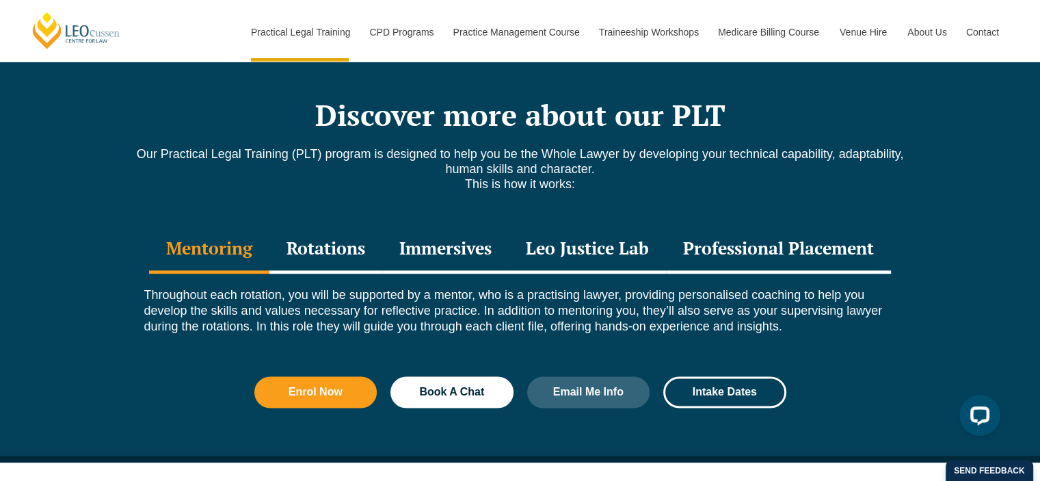
click at [332, 226] on div "Rotations" at bounding box center [326, 250] width 113 height 48
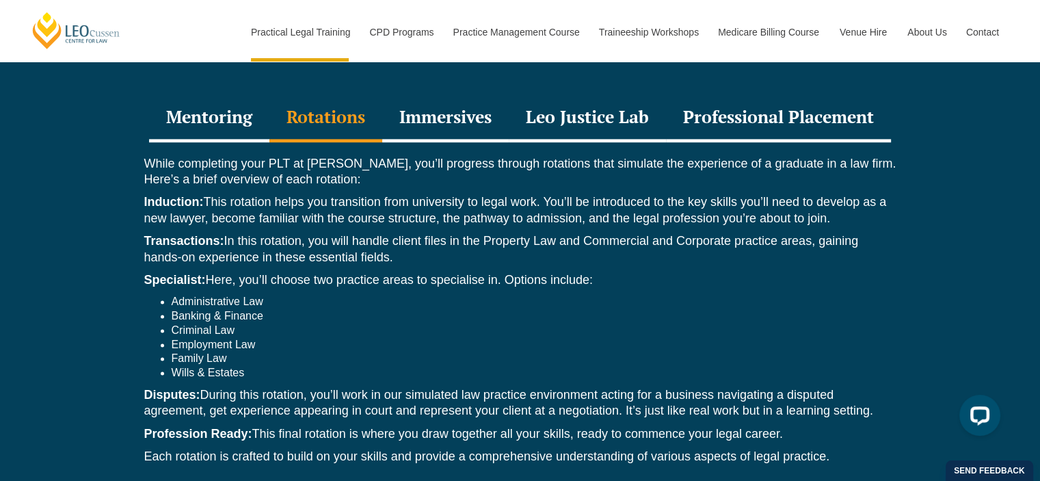
scroll to position [1984, 0]
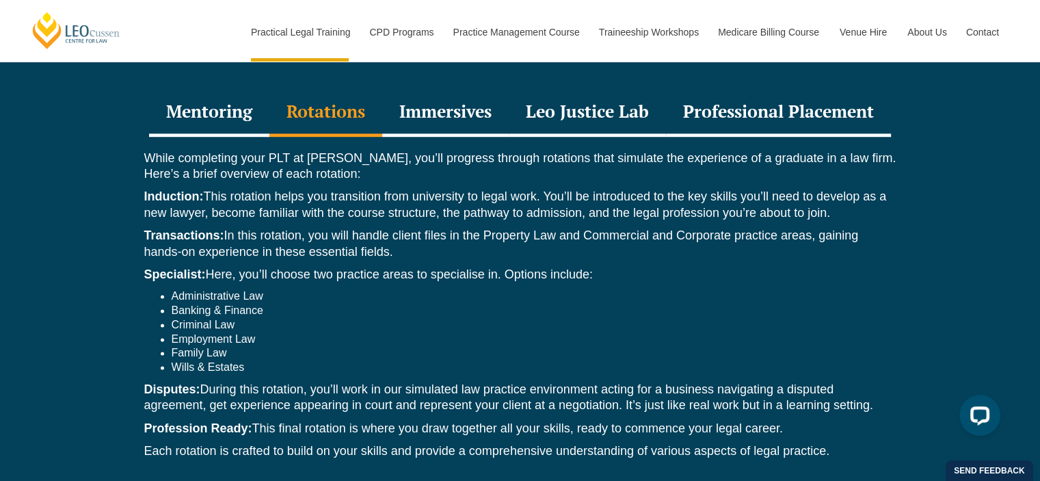
click at [197, 289] on li "Administrative Law" at bounding box center [534, 296] width 725 height 14
click at [197, 304] on li "Banking & Finance" at bounding box center [534, 311] width 725 height 14
click at [207, 361] on li "Wills & Estates" at bounding box center [534, 368] width 725 height 14
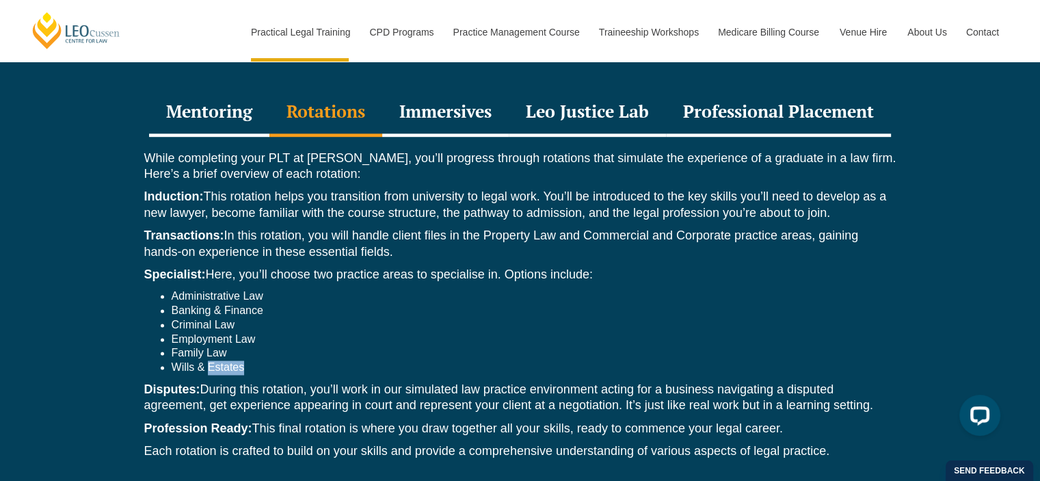
click at [207, 361] on li "Wills & Estates" at bounding box center [534, 368] width 725 height 14
click at [207, 382] on p "Disputes: During this rotation, you’ll work in our simulated law practice envir…" at bounding box center [520, 398] width 752 height 32
click at [208, 346] on li "Family Law" at bounding box center [534, 353] width 725 height 14
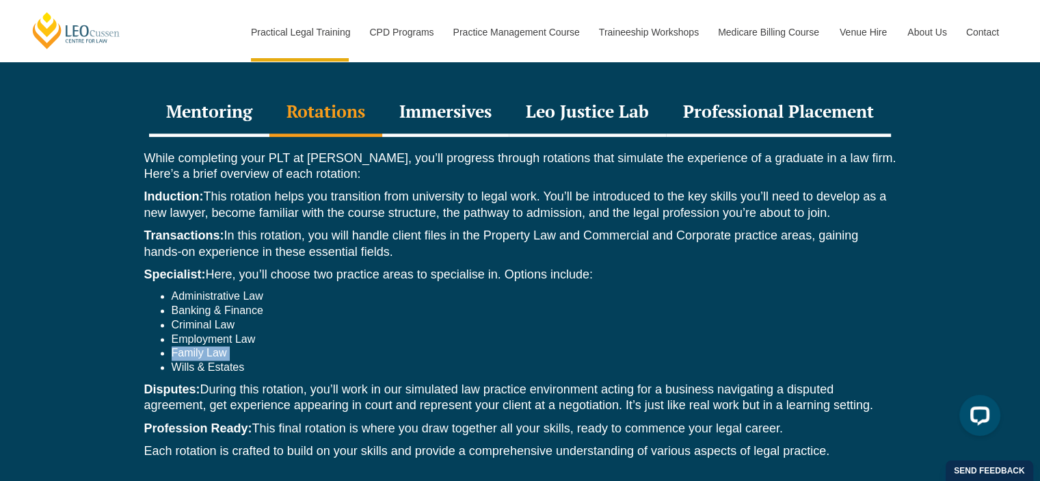
click at [208, 346] on li "Family Law" at bounding box center [534, 353] width 725 height 14
click at [208, 361] on li "Wills & Estates" at bounding box center [534, 368] width 725 height 14
click at [211, 382] on p "Disputes: During this rotation, you’ll work in our simulated law practice envir…" at bounding box center [520, 398] width 752 height 32
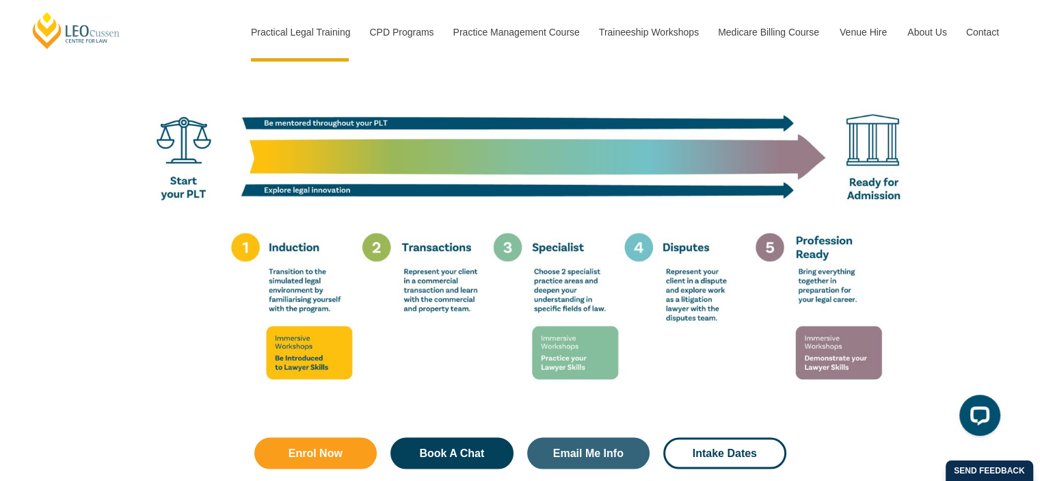
scroll to position [2805, 0]
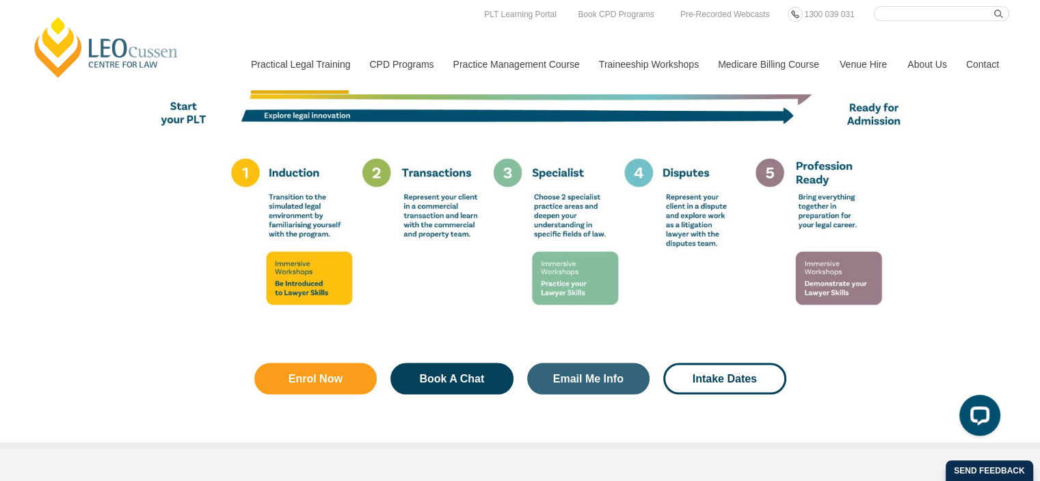
drag, startPoint x: 861, startPoint y: 324, endPoint x: 339, endPoint y: 166, distance: 545.8
click at [339, 166] on div "How it all comes together Enrol Now Book A Chat Email Me Info Intake Dates" at bounding box center [521, 104] width 780 height 677
click at [131, 201] on img at bounding box center [521, 99] width 780 height 488
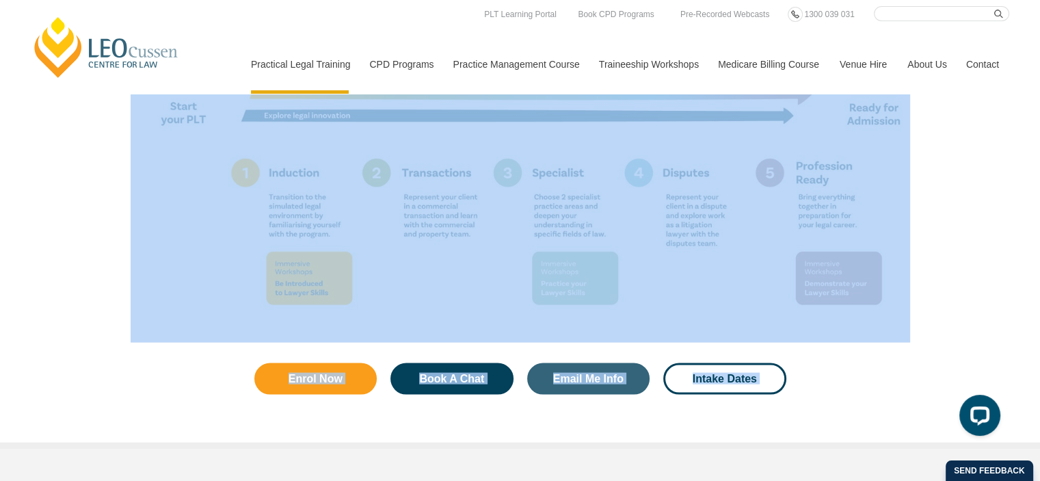
drag, startPoint x: 81, startPoint y: 183, endPoint x: 439, endPoint y: 462, distance: 454.2
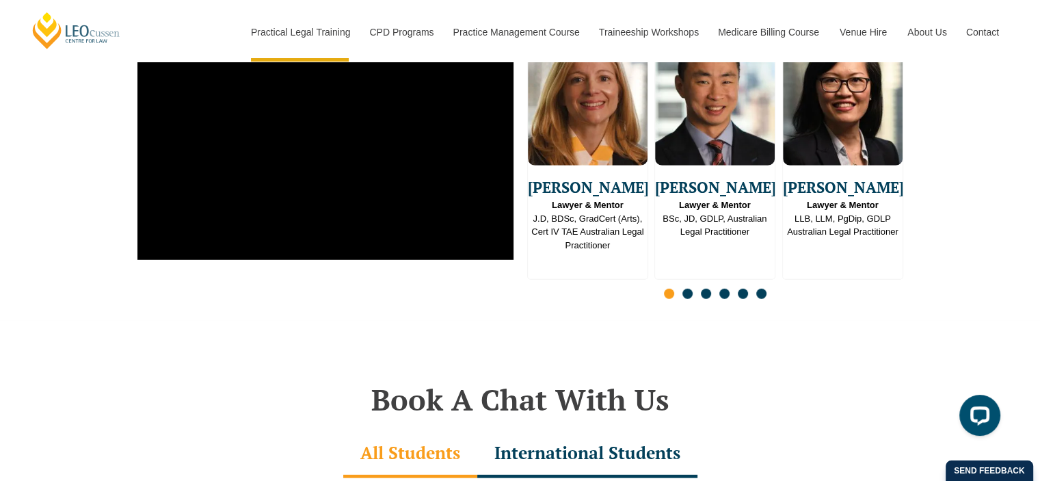
scroll to position [3762, 0]
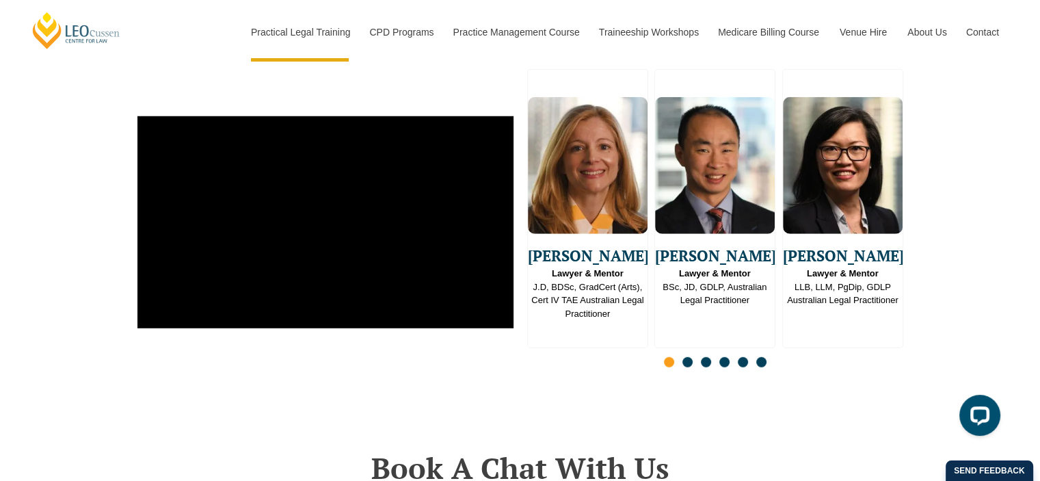
click at [687, 357] on span "Go to slide 2" at bounding box center [688, 362] width 10 height 10
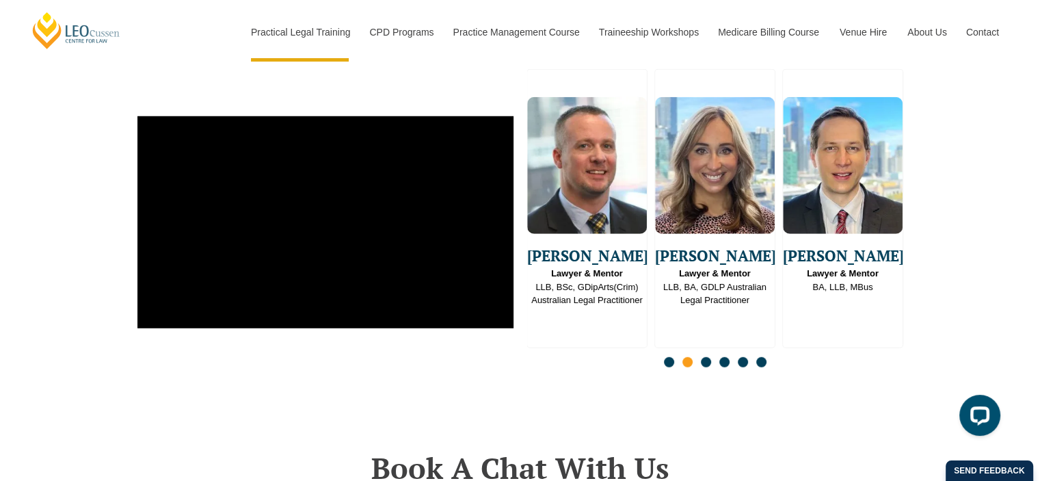
click at [706, 357] on span "Go to slide 3" at bounding box center [706, 362] width 10 height 10
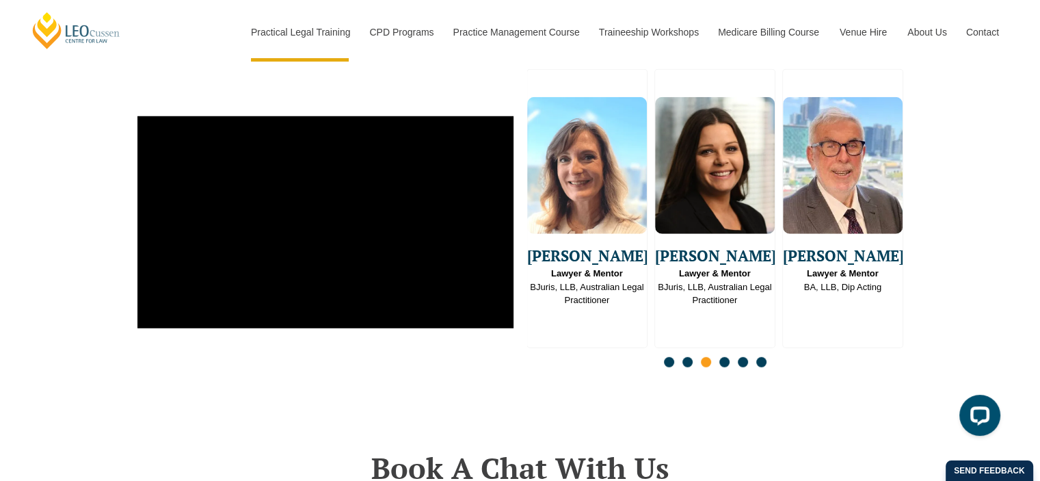
click at [720, 357] on span "Go to slide 4" at bounding box center [725, 362] width 10 height 10
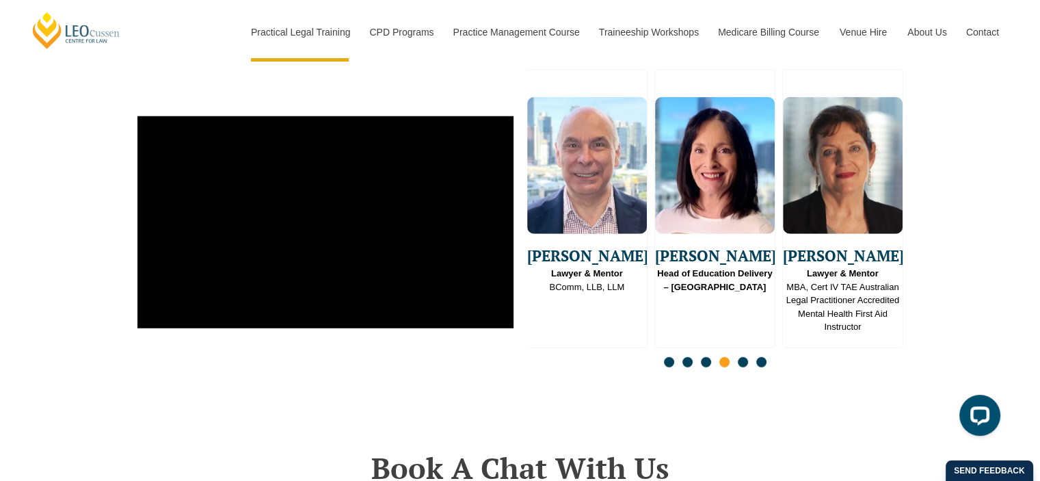
click at [741, 357] on span "Go to slide 5" at bounding box center [743, 362] width 10 height 10
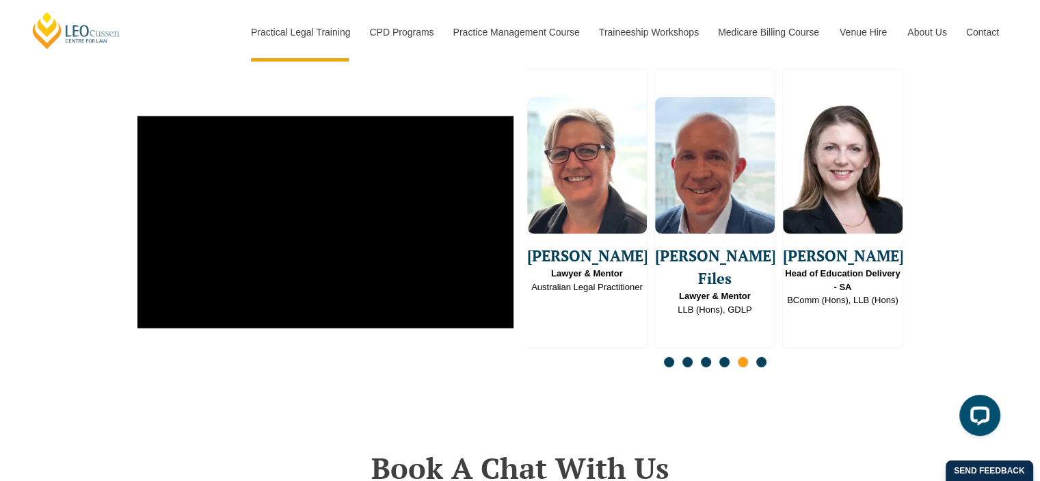
click at [760, 357] on span "Go to slide 6" at bounding box center [762, 362] width 10 height 10
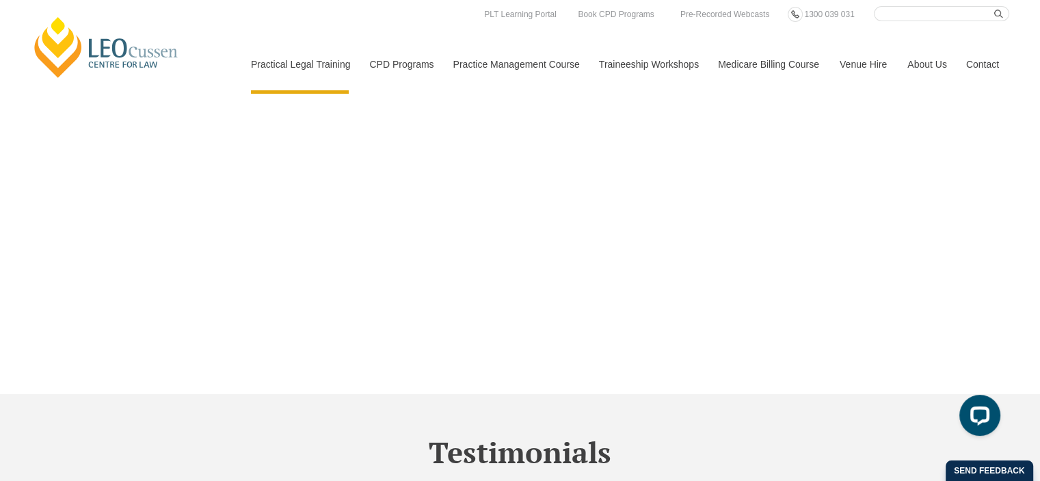
scroll to position [4310, 0]
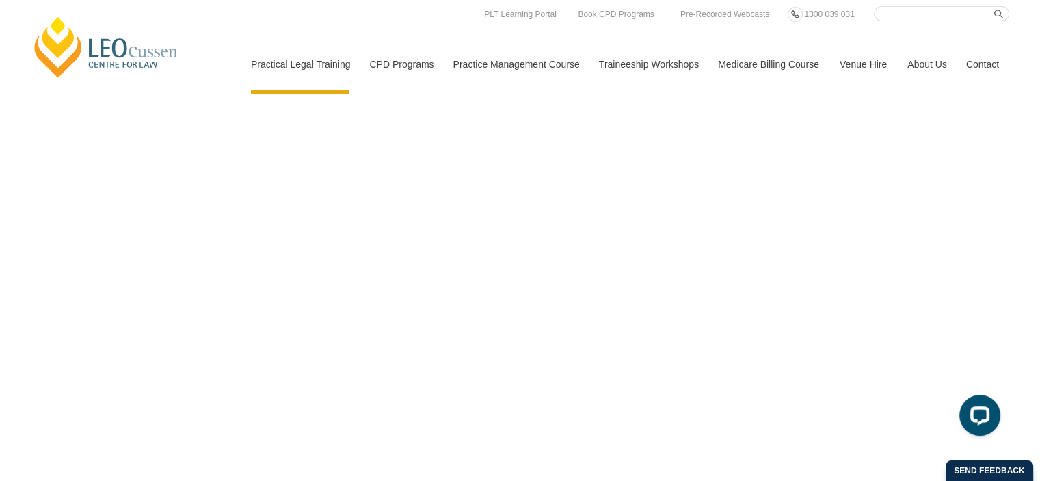
click at [957, 67] on link "Contact" at bounding box center [982, 64] width 53 height 59
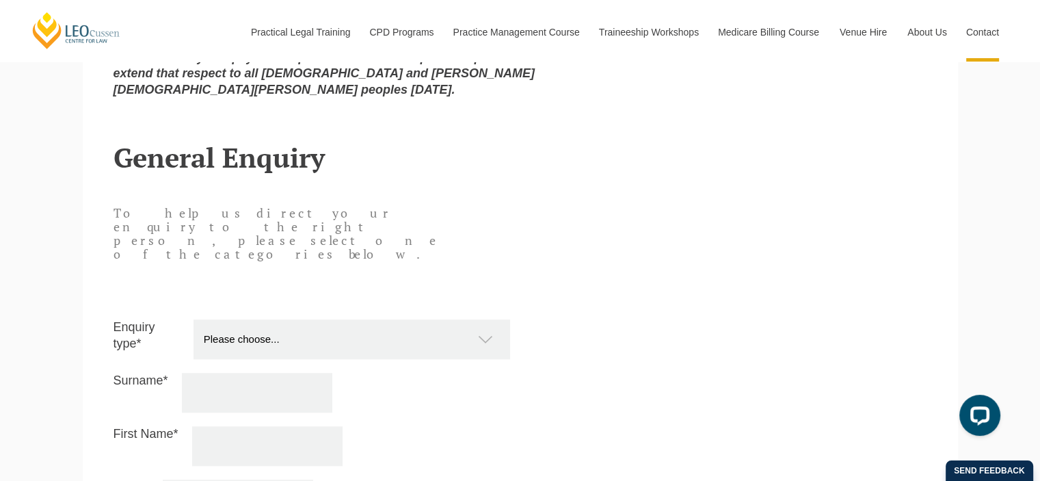
scroll to position [1095, 0]
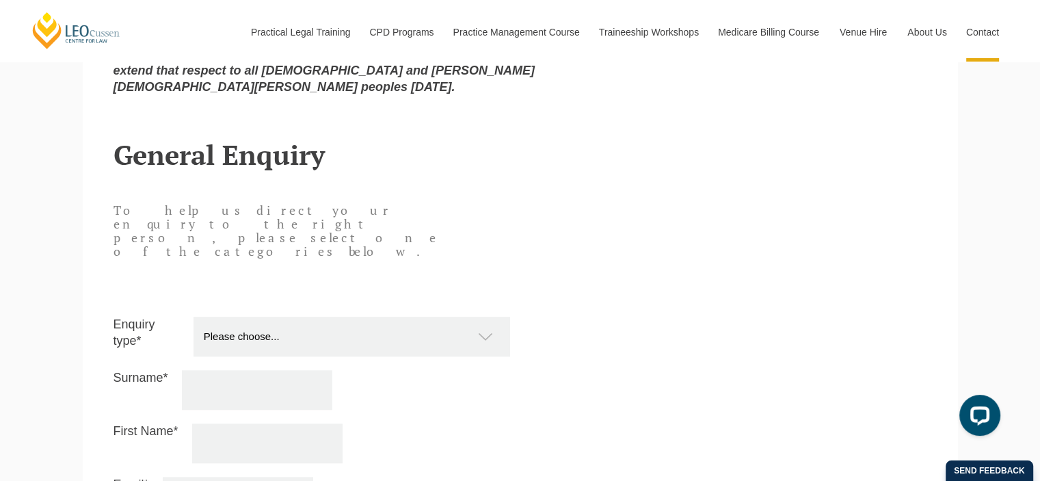
click at [378, 317] on select "Please choose... Practical Training Course (Onsite and Online) Supervised Legal…" at bounding box center [359, 337] width 330 height 40
select select "PTC Onsite and Online"
click at [194, 317] on select "Please choose... Practical Training Course (Onsite and Online) Supervised Legal…" at bounding box center [359, 337] width 330 height 40
click at [257, 370] on input "Surname*" at bounding box center [257, 390] width 150 height 40
type input "How"
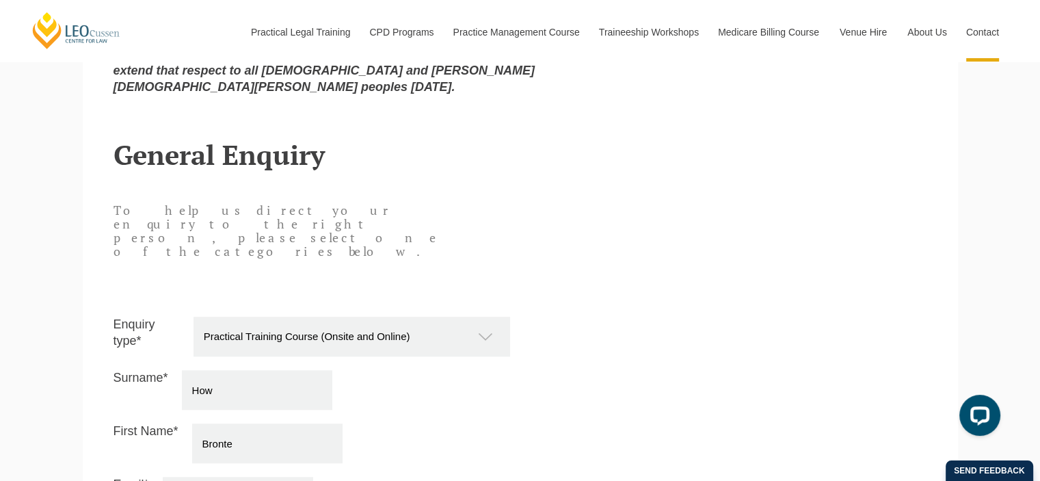
type input "Bronte"
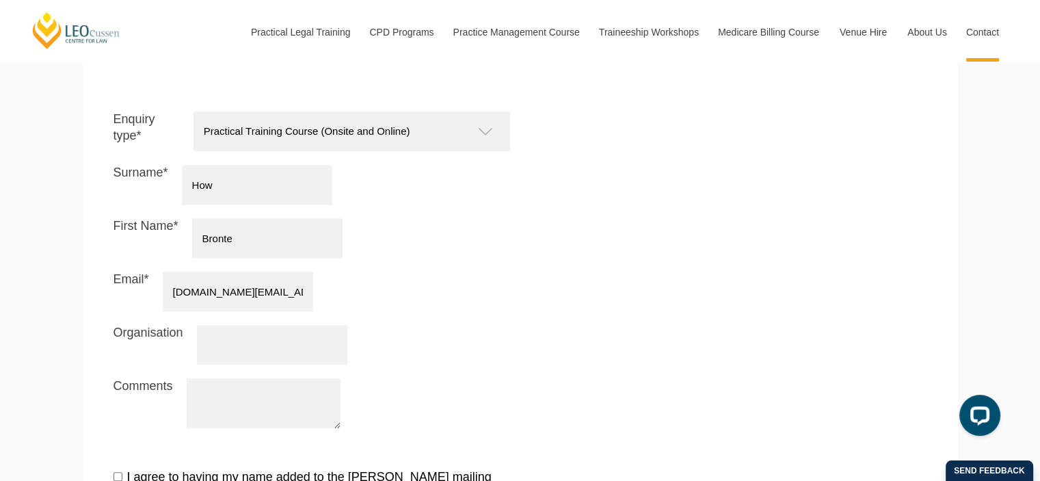
scroll to position [1368, 0]
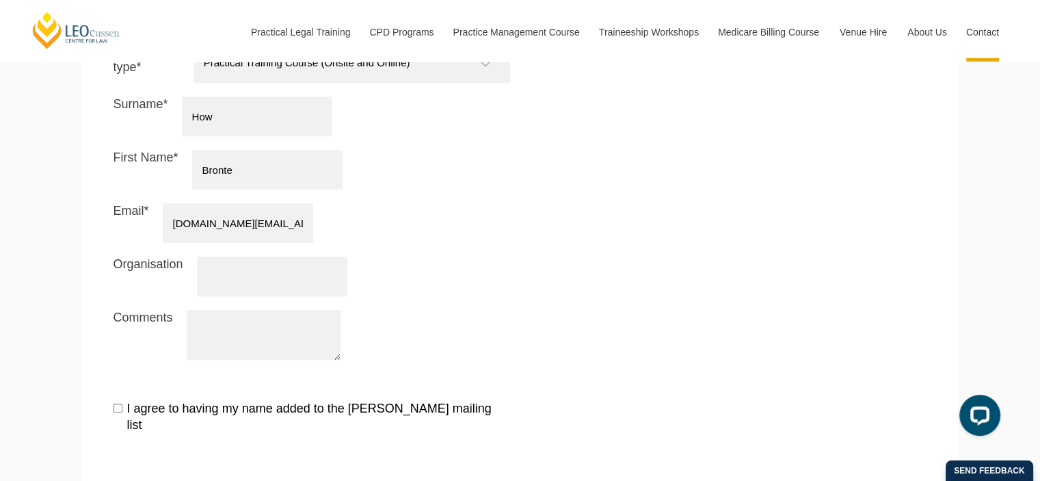
type input "[DOMAIN_NAME][EMAIL_ADDRESS][DOMAIN_NAME]"
click at [268, 318] on textarea "Comments" at bounding box center [264, 335] width 154 height 50
click at [253, 310] on textarea "Comments" at bounding box center [264, 335] width 154 height 50
type textarea "H"
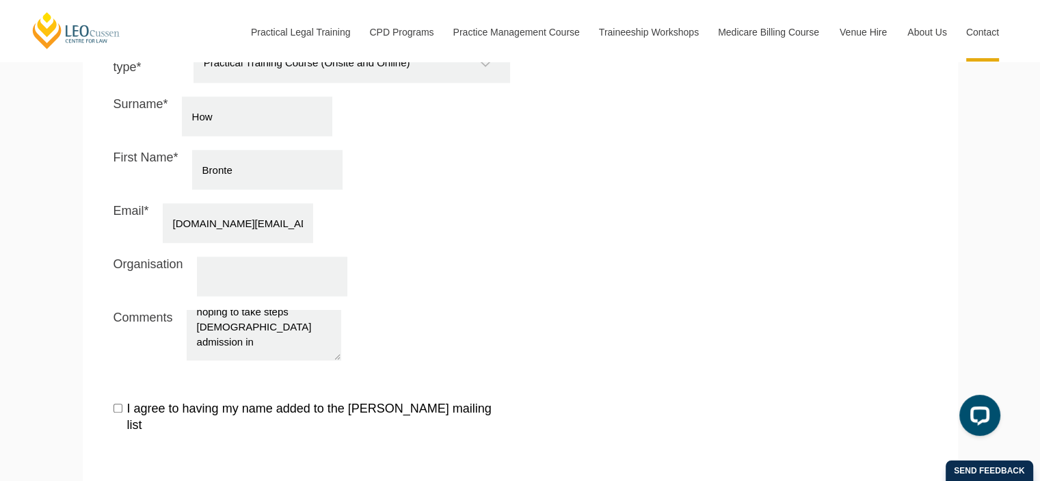
click at [293, 310] on textarea "Hello, My name is [PERSON_NAME] How and I was enrolled at [PERSON_NAME] for PLT…" at bounding box center [264, 335] width 154 height 50
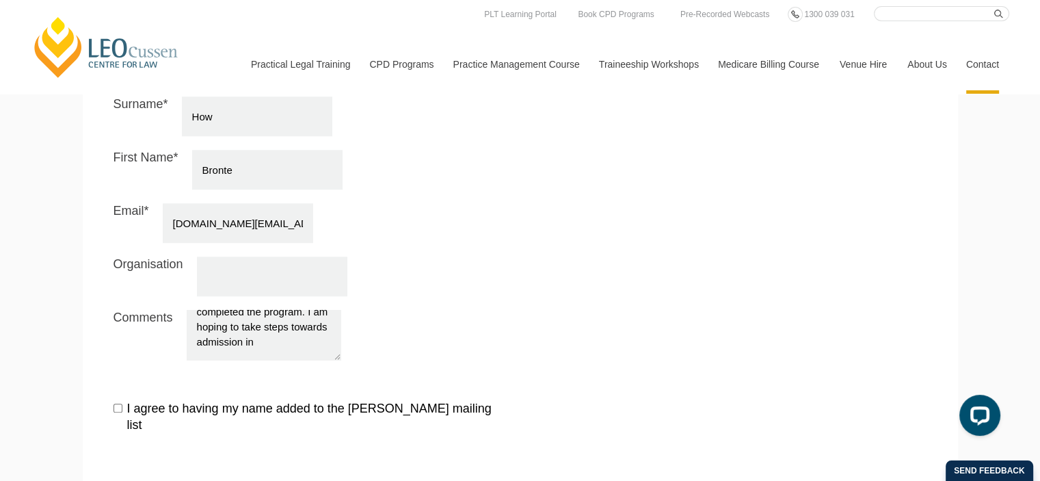
click at [279, 321] on div "Enquiry type* Please choose... Practical Training Course (Onsite and Online) Su…" at bounding box center [311, 208] width 417 height 330
click at [282, 310] on textarea "Hello, My name is [PERSON_NAME] How and I was enrolled at [PERSON_NAME] for PLT…" at bounding box center [264, 335] width 154 height 50
click at [283, 310] on textarea "Hello, My name is [PERSON_NAME] How and I was enrolled at [PERSON_NAME] for PLT…" at bounding box center [264, 335] width 154 height 50
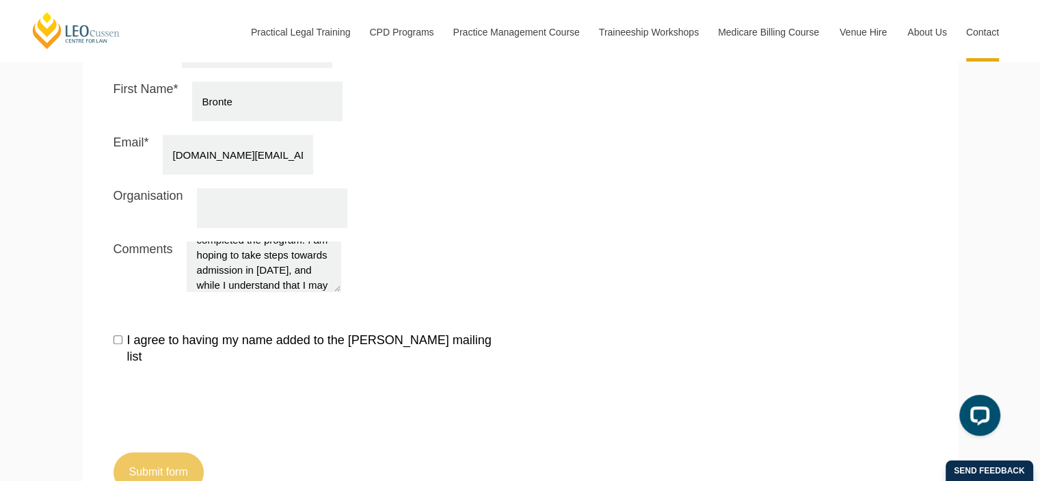
scroll to position [131, 0]
click at [263, 241] on textarea "Hello, My name is [PERSON_NAME] How and I was enrolled at [PERSON_NAME] for PLT…" at bounding box center [264, 266] width 154 height 50
click at [250, 241] on textarea "Hello, My name is Bronte How and I was enrolled at Leo Cussen for PLT part time…" at bounding box center [264, 266] width 154 height 50
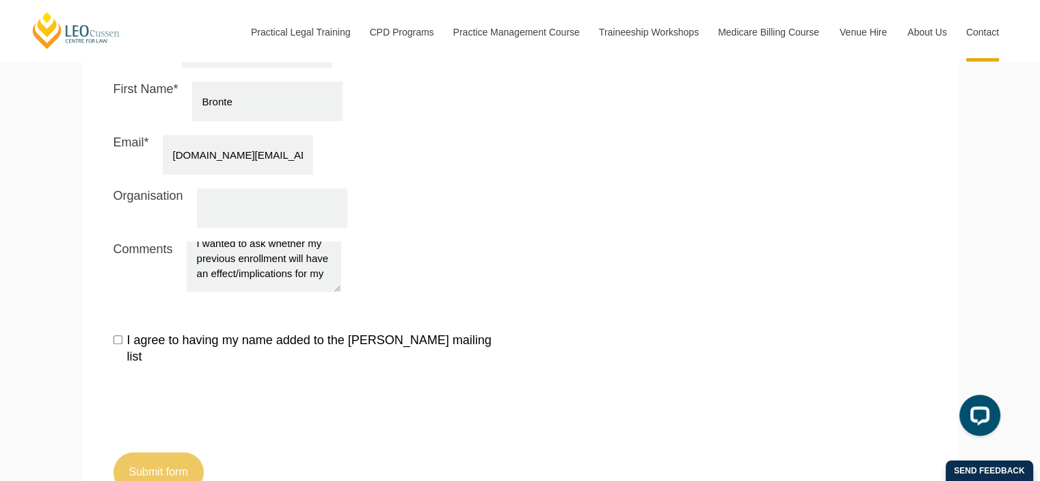
scroll to position [324, 0]
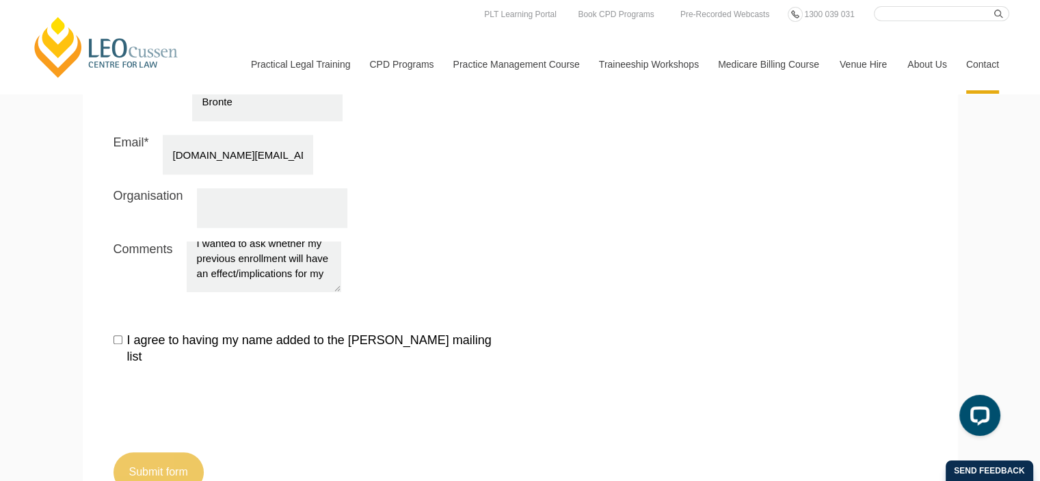
click at [267, 241] on textarea "Hello, My name is Bronte How and I was enrolled at Leo Cussen for PLT part time…" at bounding box center [264, 266] width 154 height 50
click at [254, 241] on textarea "Hello, My name is Bronte How and I was enrolled at Leo Cussen for PLT part time…" at bounding box center [264, 266] width 154 height 50
click at [228, 241] on textarea "Hello, My name is Bronte How and I was enrolled at Leo Cussen for PLT part time…" at bounding box center [264, 266] width 154 height 50
click at [195, 241] on textarea "Hello, My name is Bronte How and I was enrolled at Leo Cussen for PLT part time…" at bounding box center [264, 266] width 154 height 50
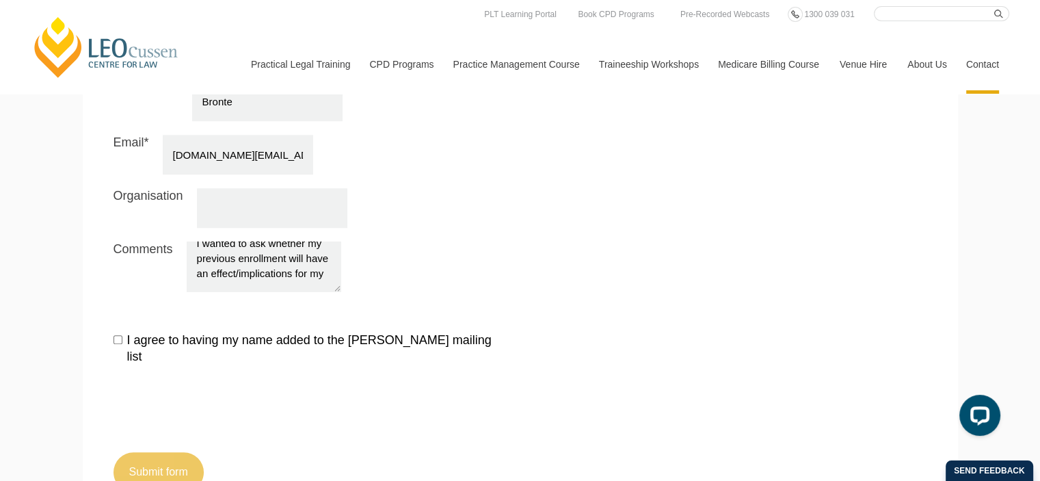
drag, startPoint x: 195, startPoint y: 241, endPoint x: 301, endPoint y: 246, distance: 106.1
click at [302, 244] on textarea "Hello, My name is Bronte How and I was enrolled at Leo Cussen for PLT part time…" at bounding box center [264, 266] width 154 height 50
click at [259, 241] on textarea "Hello, My name is Bronte How and I was enrolled at Leo Cussen for PLT part time…" at bounding box center [264, 266] width 154 height 50
click at [200, 241] on textarea "Hello, My name is Bronte How and I was enrolled at Leo Cussen for PLT part time…" at bounding box center [264, 266] width 154 height 50
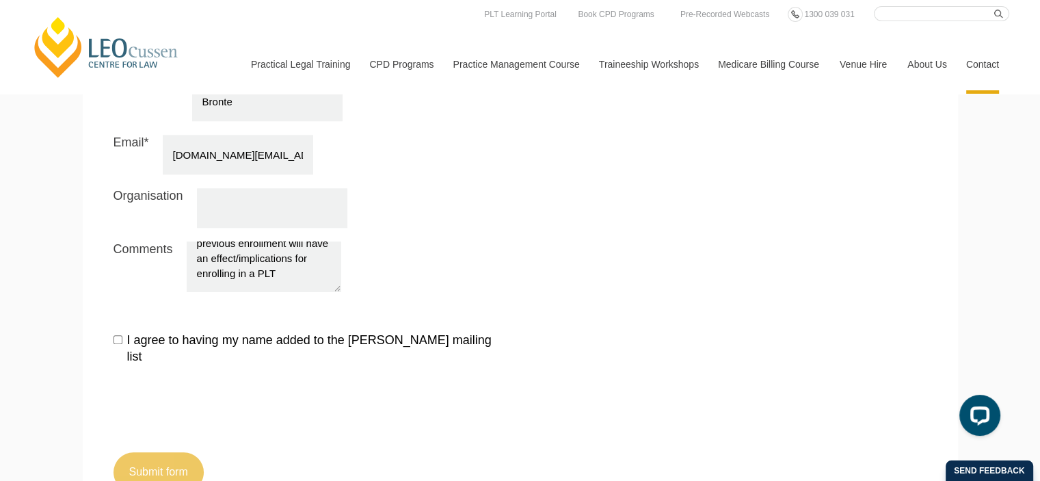
scroll to position [296, 0]
click at [233, 241] on textarea "Hello, My name is Bronte How and I was enrolled at Leo Cussen for PLT part time…" at bounding box center [264, 266] width 154 height 50
click at [227, 241] on textarea "Hello, My name is Bronte How and I was enrolled at Leo Cussen for PLT part time…" at bounding box center [264, 266] width 154 height 50
click at [225, 241] on textarea "Hello, My name is Bronte How and I was enrolled at Leo Cussen for PLT part time…" at bounding box center [264, 266] width 154 height 50
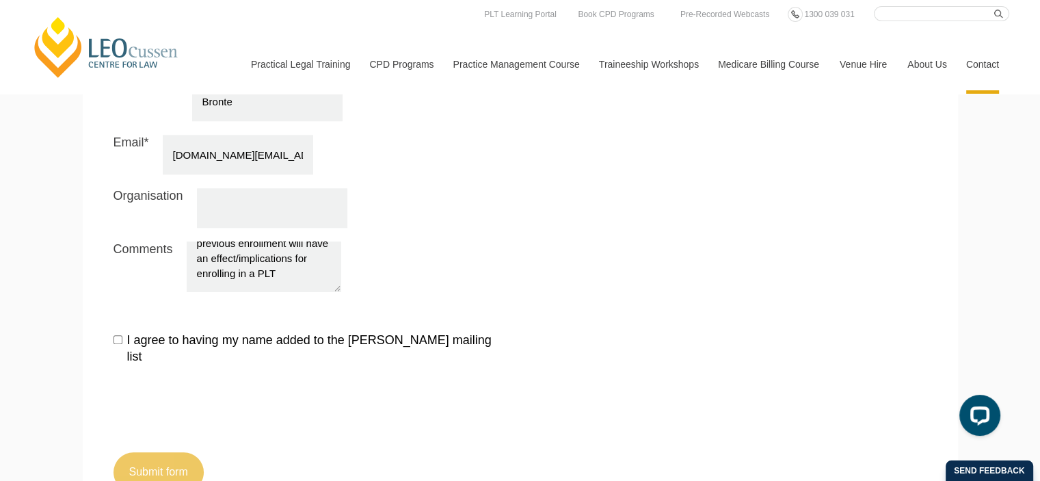
click at [290, 241] on textarea "Hello, My name is Bronte How and I was enrolled at Leo Cussen for PLT part time…" at bounding box center [264, 266] width 154 height 50
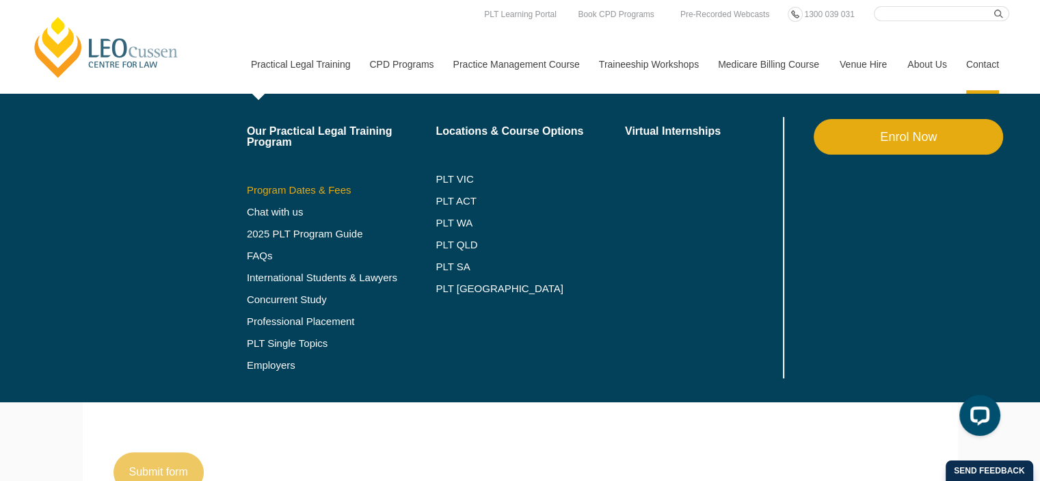
drag, startPoint x: 299, startPoint y: 183, endPoint x: 270, endPoint y: 189, distance: 30.2
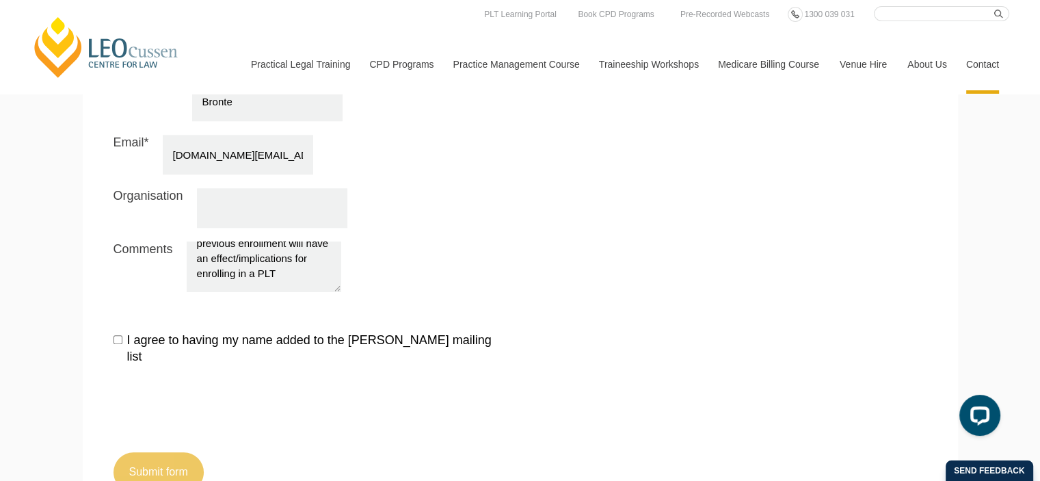
click at [290, 241] on textarea "Hello, My name is Bronte How and I was enrolled at Leo Cussen for PLT part time…" at bounding box center [264, 266] width 154 height 50
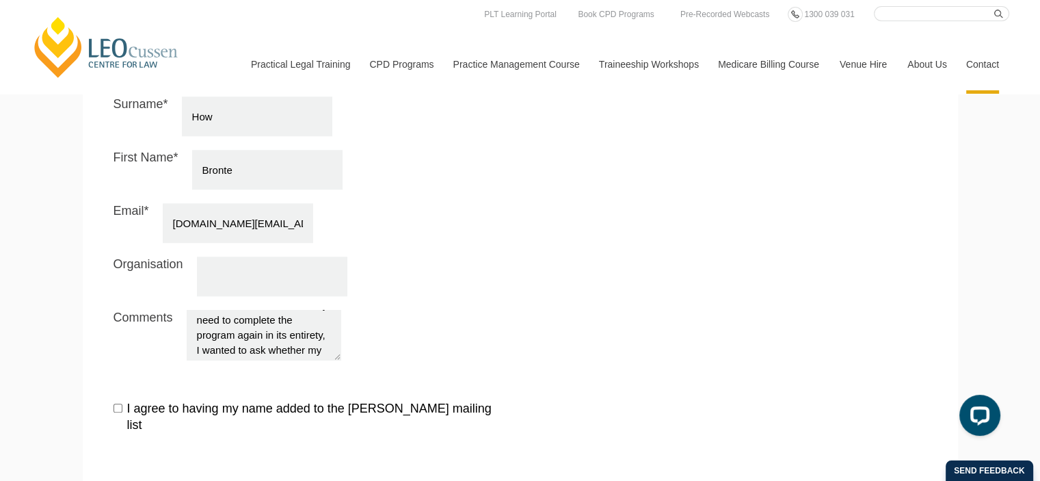
scroll to position [260, 0]
click at [259, 310] on textarea "Hello, My name is Bronte How and I was enrolled at Leo Cussen for PLT part time…" at bounding box center [264, 335] width 154 height 50
click at [246, 310] on textarea "Hello, My name is Bronte How and I was enrolled at Leo Cussen for PLT part time…" at bounding box center [264, 335] width 154 height 50
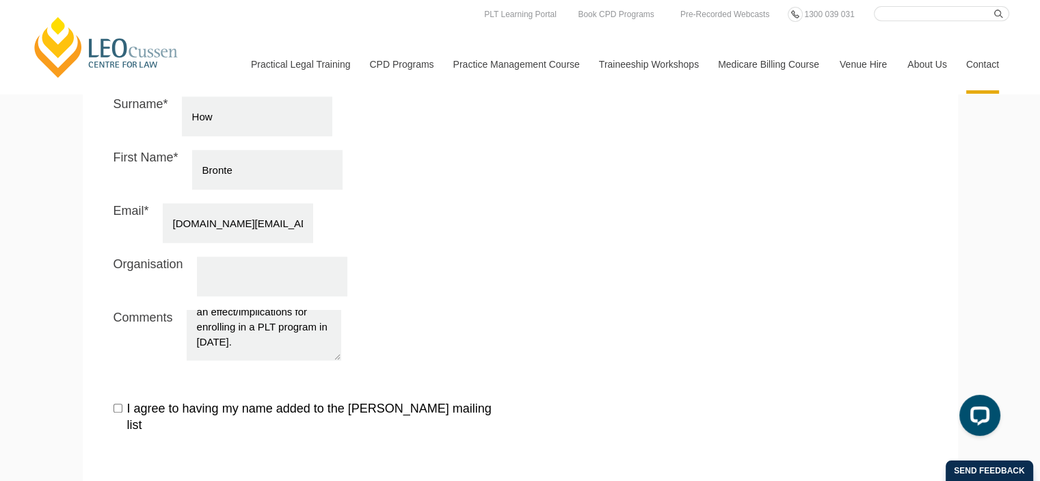
click at [287, 310] on textarea "Hello, My name is Bronte How and I was enrolled at Leo Cussen for PLT part time…" at bounding box center [264, 335] width 154 height 50
type textarea "Hello, My name is Bronte How and I was enrolled at Leo Cussen for PLT part time…"
click at [252, 310] on textarea "Hello, My name is Bronte How and I was enrolled at Leo Cussen for PLT part time…" at bounding box center [264, 335] width 154 height 50
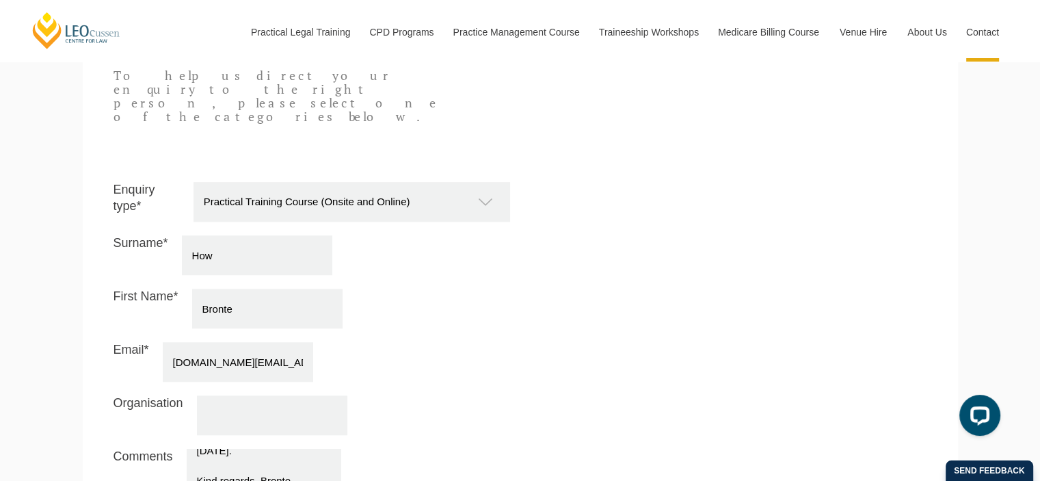
scroll to position [1415, 0]
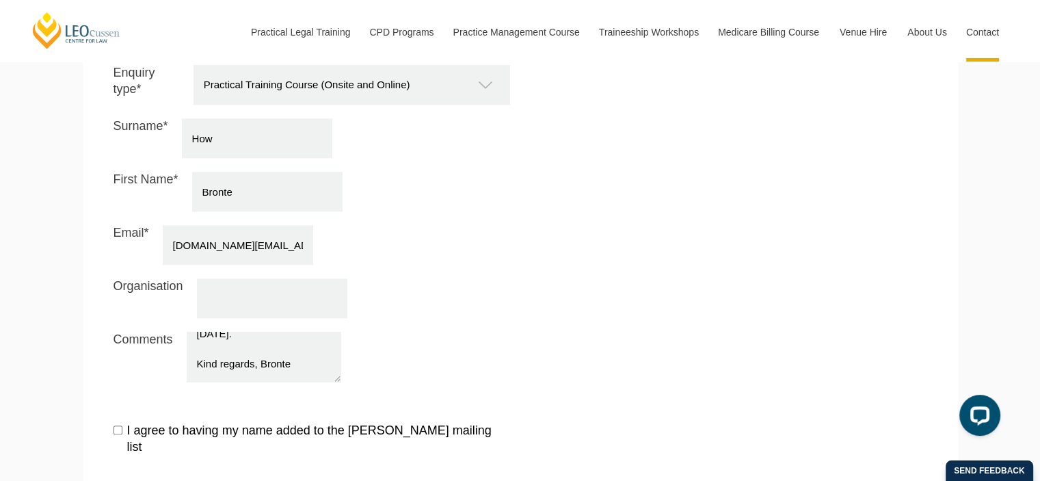
scroll to position [1688, 0]
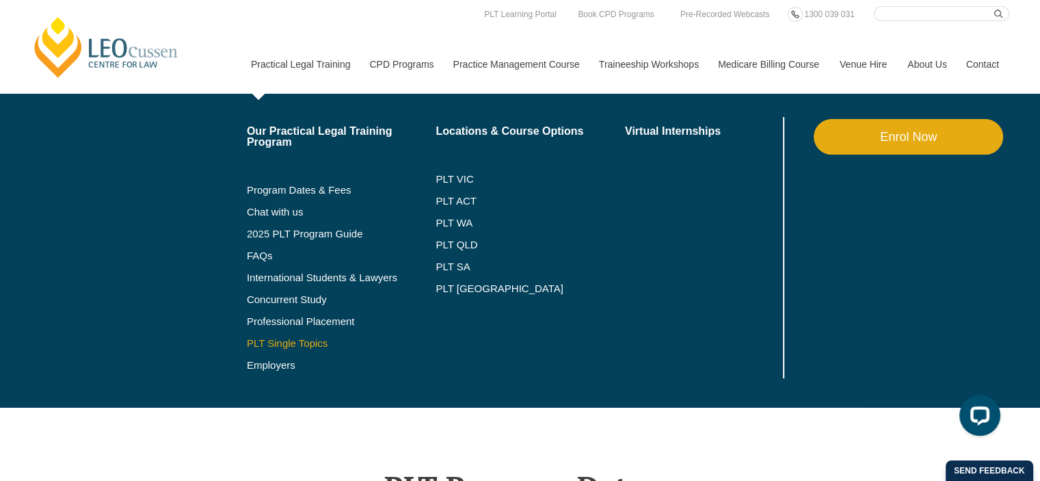
click at [267, 348] on link "PLT Single Topics" at bounding box center [341, 343] width 189 height 11
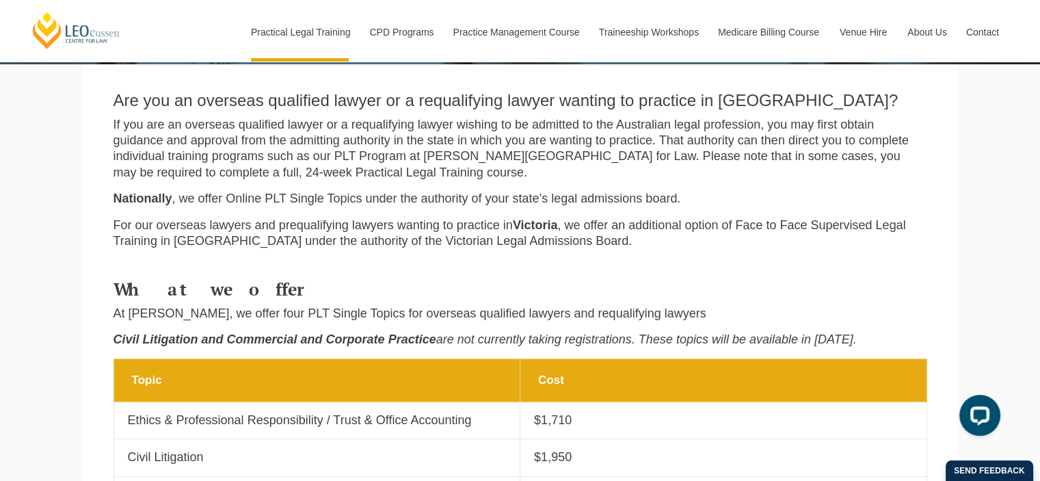
scroll to position [205, 0]
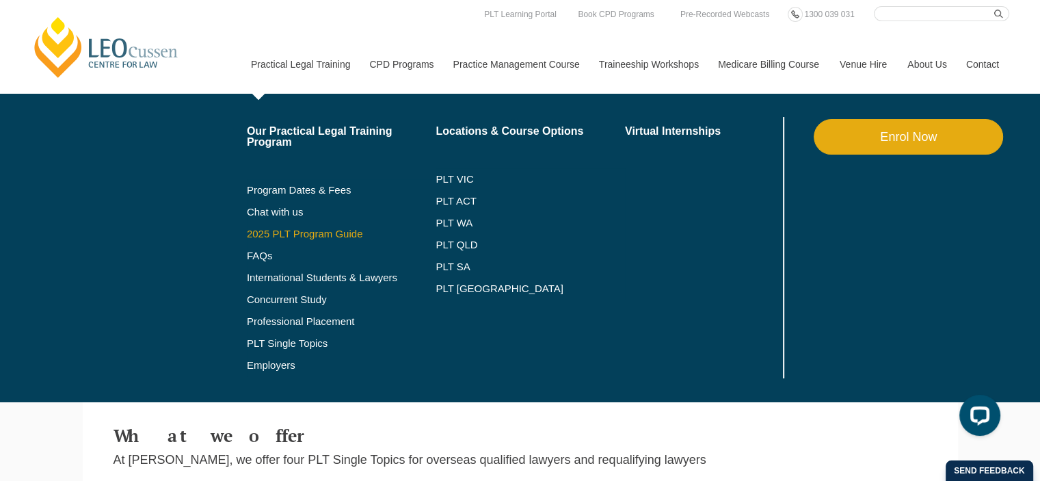
click at [286, 229] on link "2025 PLT Program Guide" at bounding box center [324, 233] width 155 height 11
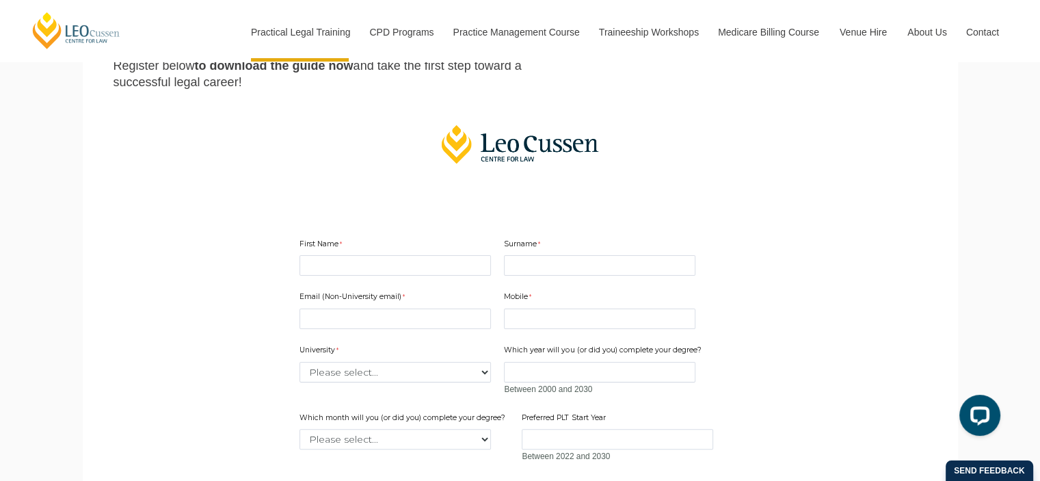
scroll to position [410, 0]
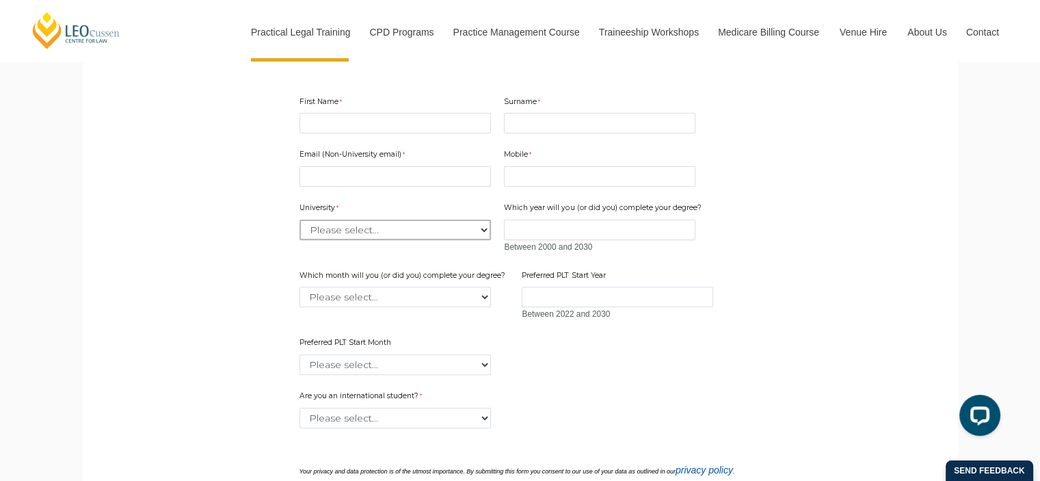
click at [348, 237] on select "Please select... Australian Catholic University Australian National University …" at bounding box center [396, 230] width 192 height 21
click at [155, 244] on main "2025 PLT Program Guide Download the FREE Leo Cussen PLT Guide! Looking to kicks…" at bounding box center [520, 172] width 855 height 956
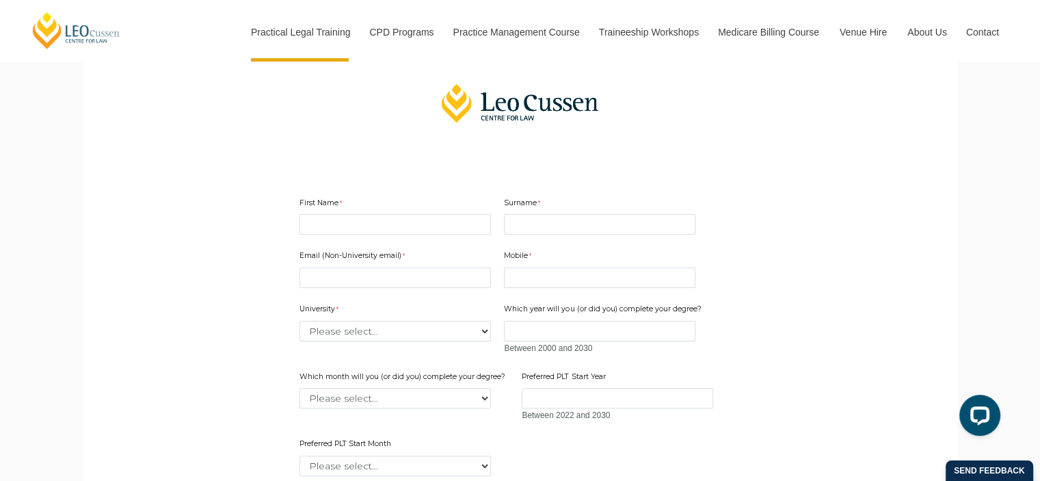
scroll to position [274, 0]
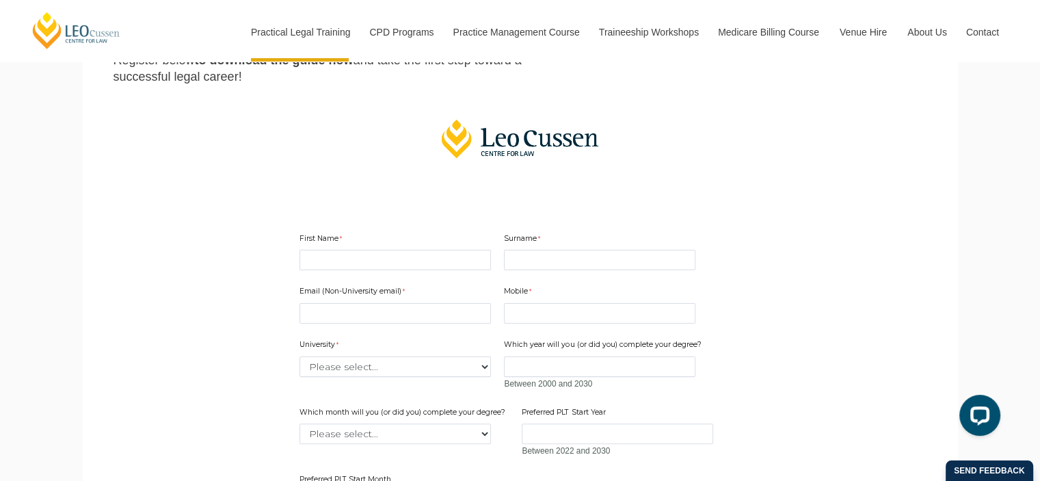
click at [358, 242] on div "First Name" at bounding box center [395, 252] width 202 height 43
click at [358, 264] on input "First Name" at bounding box center [396, 260] width 192 height 21
type input "Bronte"
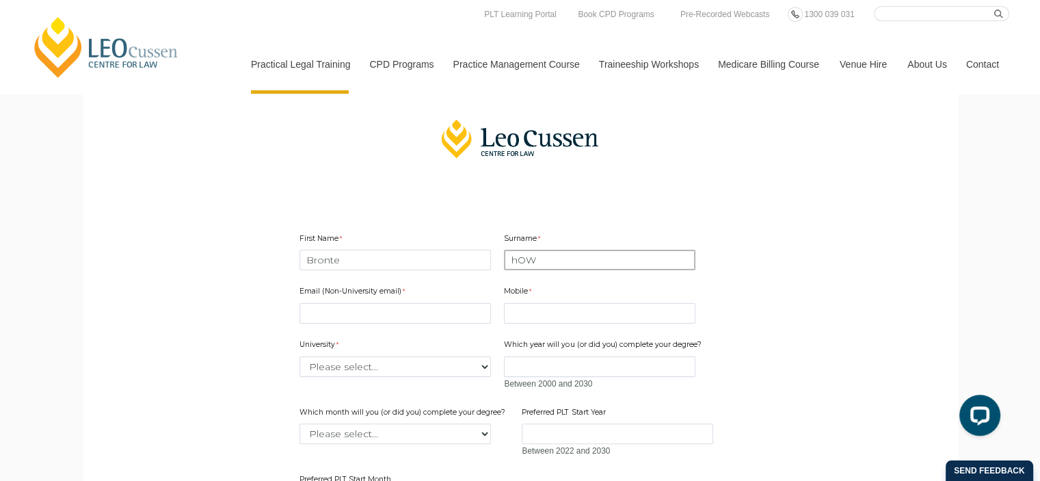
click at [564, 254] on input "hOW" at bounding box center [600, 260] width 192 height 21
type input "How"
type input "0"
type input "bronte.how@gmail.com"
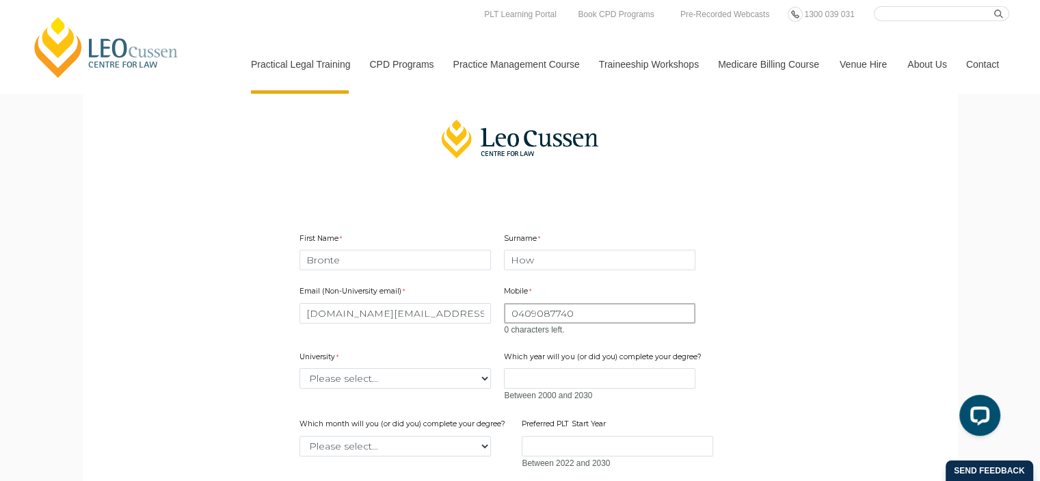
type input "0409087740"
click at [413, 369] on select "Please select... Australian Catholic University Australian National University …" at bounding box center [396, 378] width 192 height 21
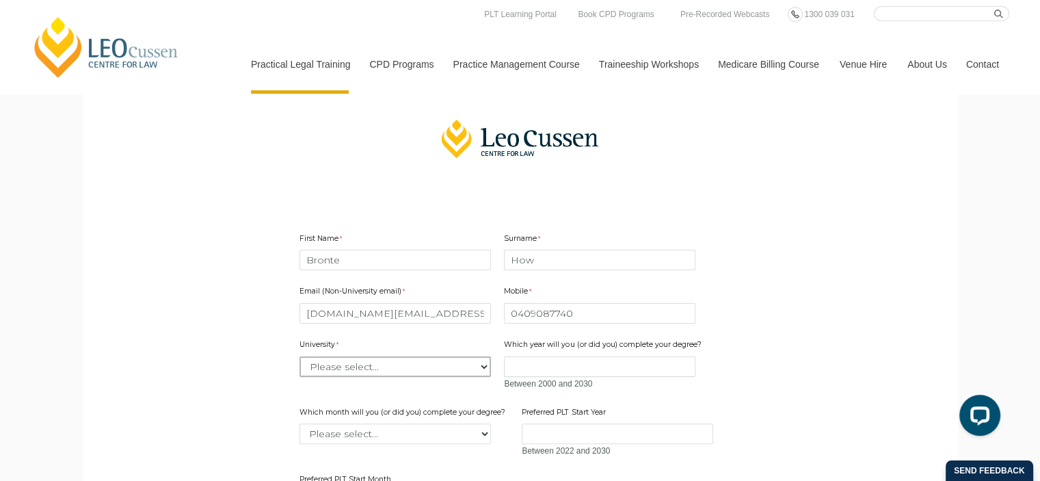
select select "tfa_2192"
click at [300, 356] on select "Please select... Australian Catholic University Australian National University …" at bounding box center [396, 366] width 192 height 21
click at [630, 361] on input "Which year will you (or did you) complete your degree?" at bounding box center [600, 366] width 192 height 21
type input "2019"
click at [474, 424] on select "Please select... January February March April May June July August September Oc…" at bounding box center [396, 433] width 192 height 21
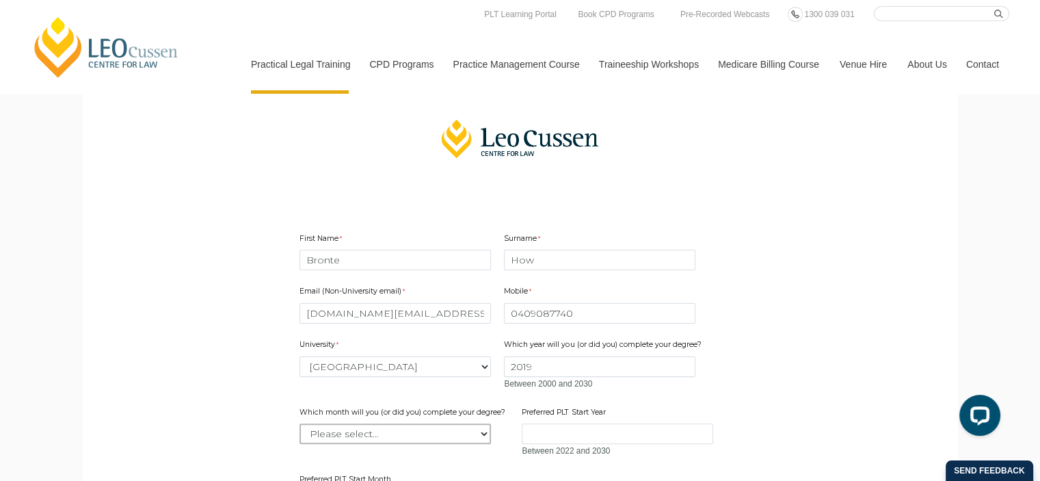
select select "tfa_2233"
click at [300, 423] on select "Please select... January February March April May June July August September Oc…" at bounding box center [396, 433] width 192 height 21
click at [780, 380] on form "First Name Bronte Surname How Email (Non-University email) bronte.how@gmail.com…" at bounding box center [520, 450] width 527 height 534
click at [643, 423] on input "Preferred PLT Start Year" at bounding box center [618, 433] width 192 height 21
type input "2026"
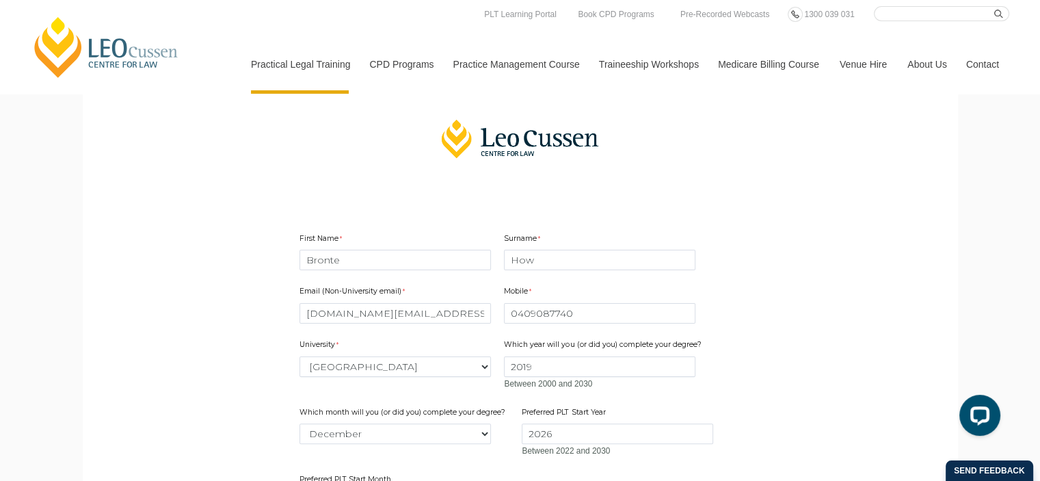
click at [711, 241] on div "First Name Bronte Surname How" at bounding box center [520, 246] width 453 height 53
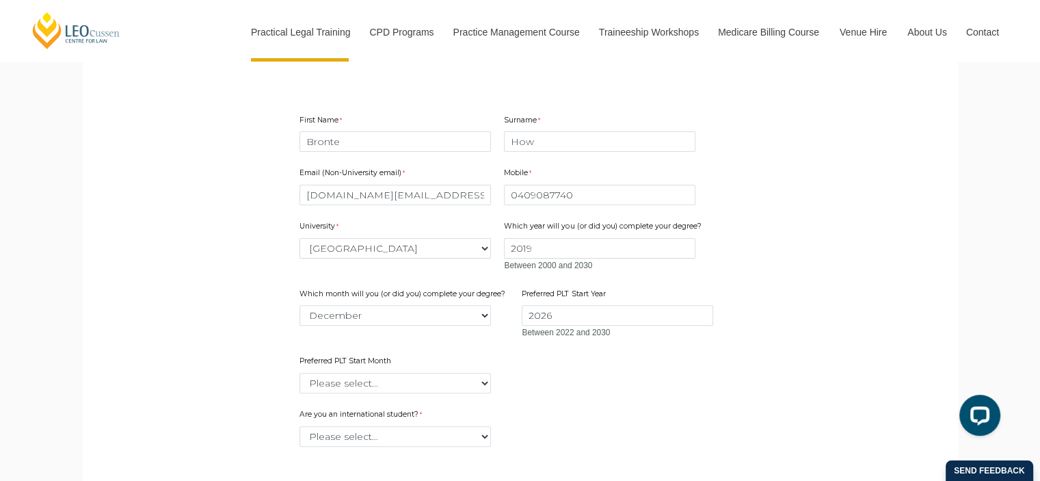
scroll to position [410, 0]
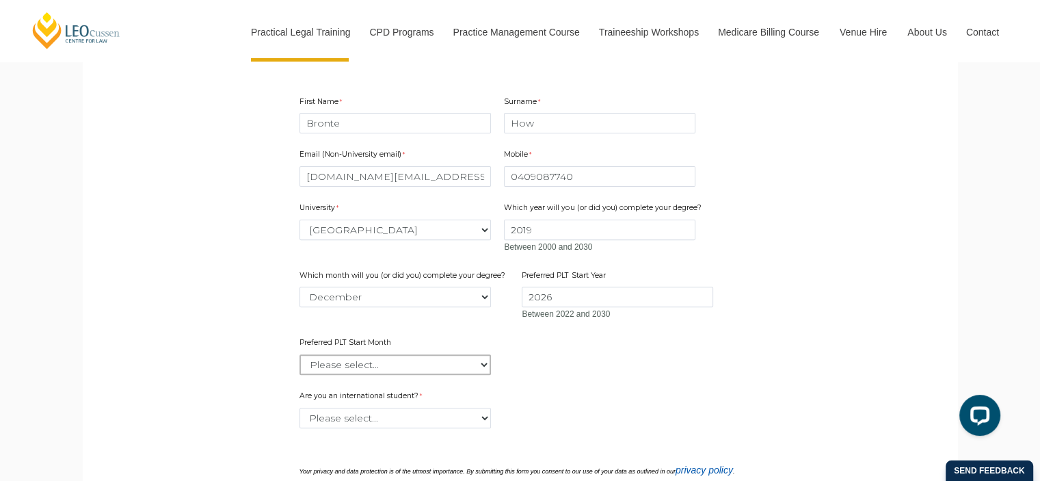
click at [384, 359] on select "Please select... January February March April May June July August September Oc…" at bounding box center [396, 364] width 192 height 21
select select "tfa_2378"
click at [300, 354] on select "Please select... January February March April May June July August September Oc…" at bounding box center [396, 364] width 192 height 21
click at [389, 410] on select "Please select... Yes No" at bounding box center [396, 418] width 192 height 21
select select "tfa_60"
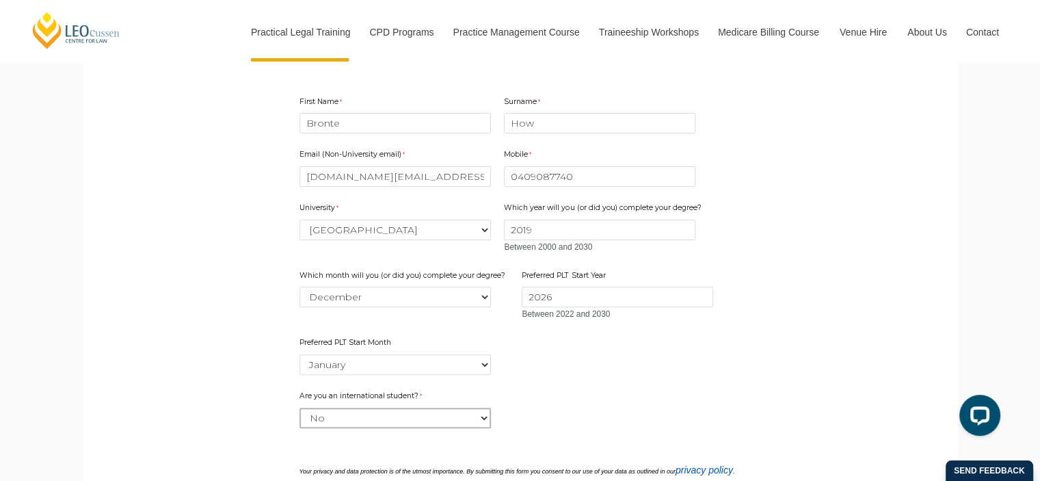
click at [300, 408] on select "Please select... Yes No" at bounding box center [396, 418] width 192 height 21
click at [711, 412] on div "Please select... Yes No" at bounding box center [521, 418] width 442 height 21
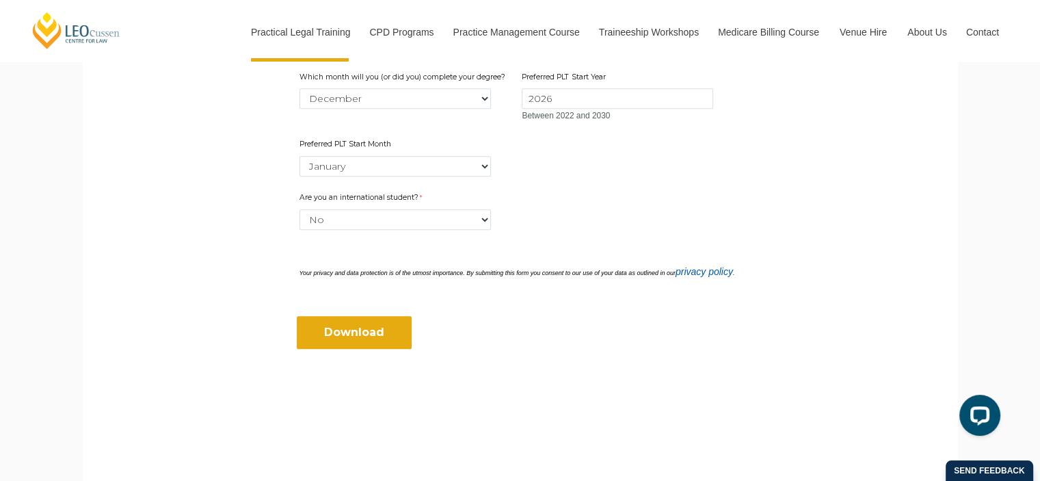
scroll to position [616, 0]
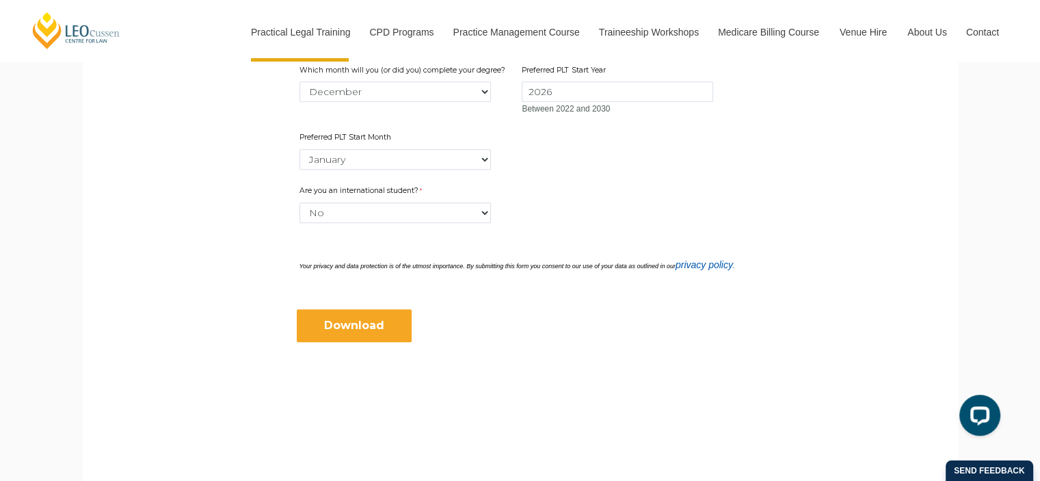
click at [332, 323] on input "Download" at bounding box center [354, 325] width 115 height 33
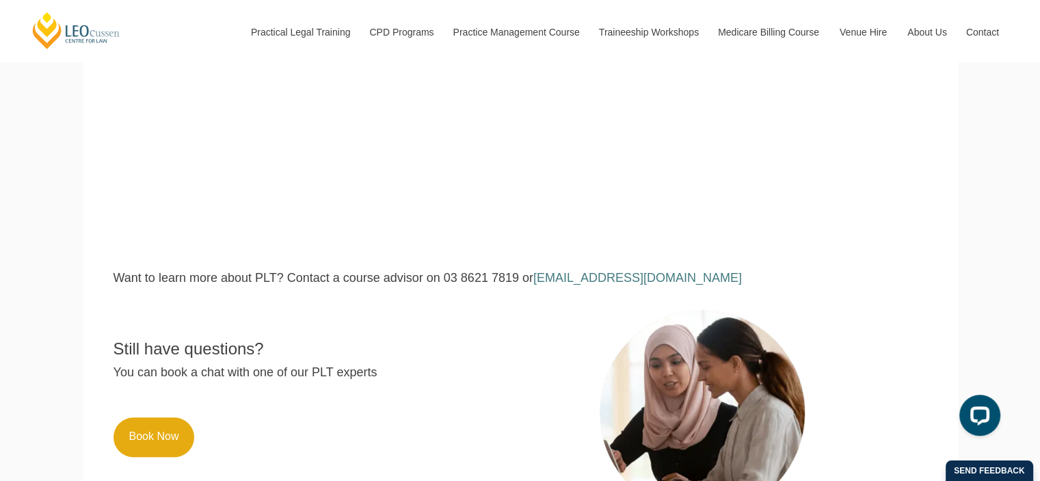
scroll to position [547, 0]
